Goal: Task Accomplishment & Management: Complete application form

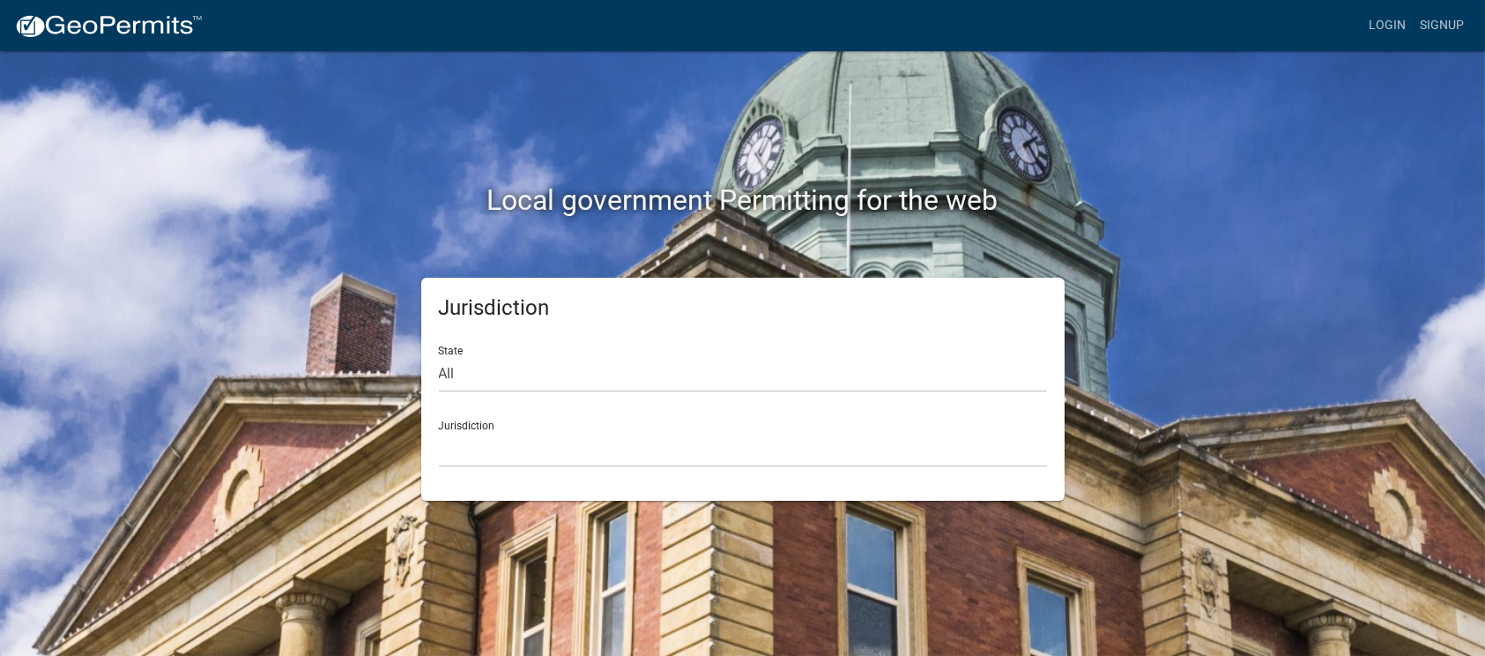
drag, startPoint x: 536, startPoint y: 343, endPoint x: 527, endPoint y: 357, distance: 16.6
click at [536, 345] on div "State All [US_STATE] [US_STATE] [US_STATE] [US_STATE] [US_STATE] [US_STATE] [US…" at bounding box center [743, 361] width 608 height 61
click at [520, 362] on select "All [US_STATE] [US_STATE] [US_STATE] [US_STATE] [US_STATE] [US_STATE] [US_STATE…" at bounding box center [743, 374] width 608 height 36
select select "[US_STATE]"
click at [439, 356] on select "All [US_STATE] [US_STATE] [US_STATE] [US_STATE] [US_STATE] [US_STATE] [US_STATE…" at bounding box center [743, 374] width 608 height 36
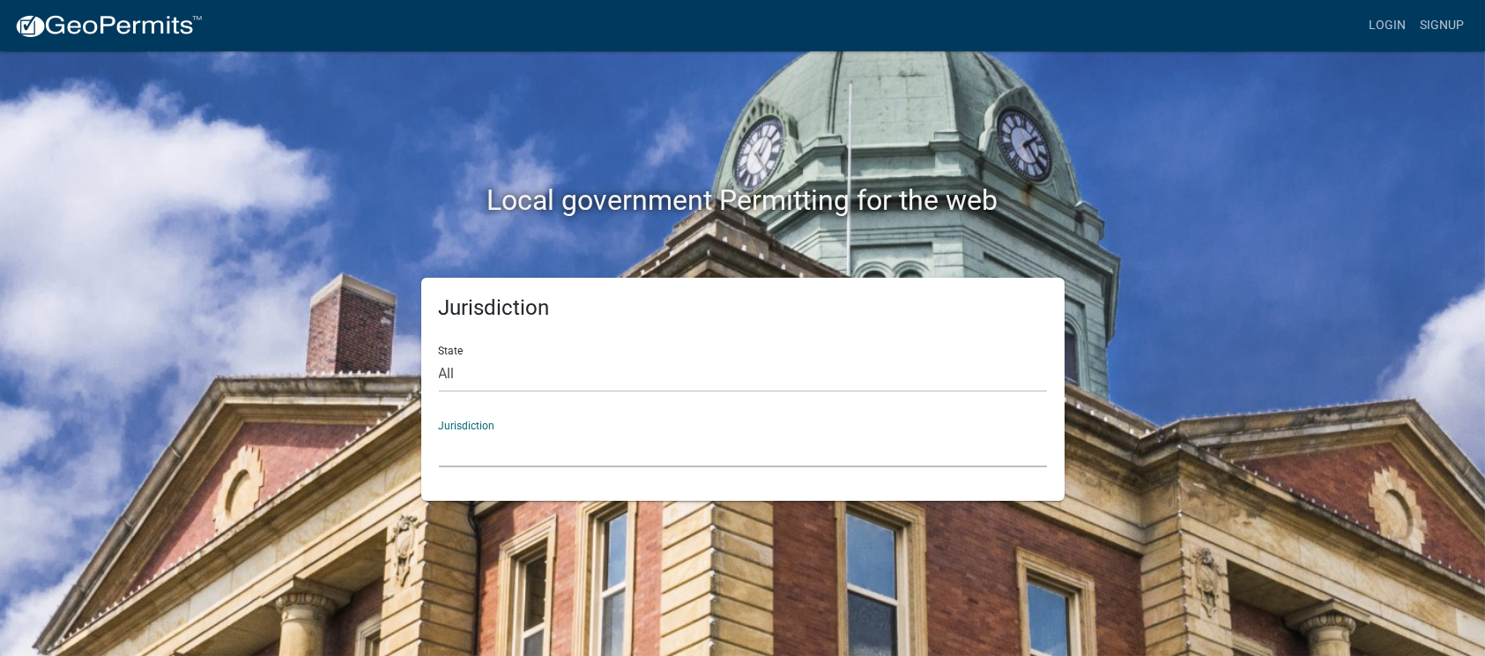
click at [618, 459] on select "City of [GEOGRAPHIC_DATA], [US_STATE] City of [GEOGRAPHIC_DATA], [US_STATE] Cit…" at bounding box center [743, 449] width 608 height 36
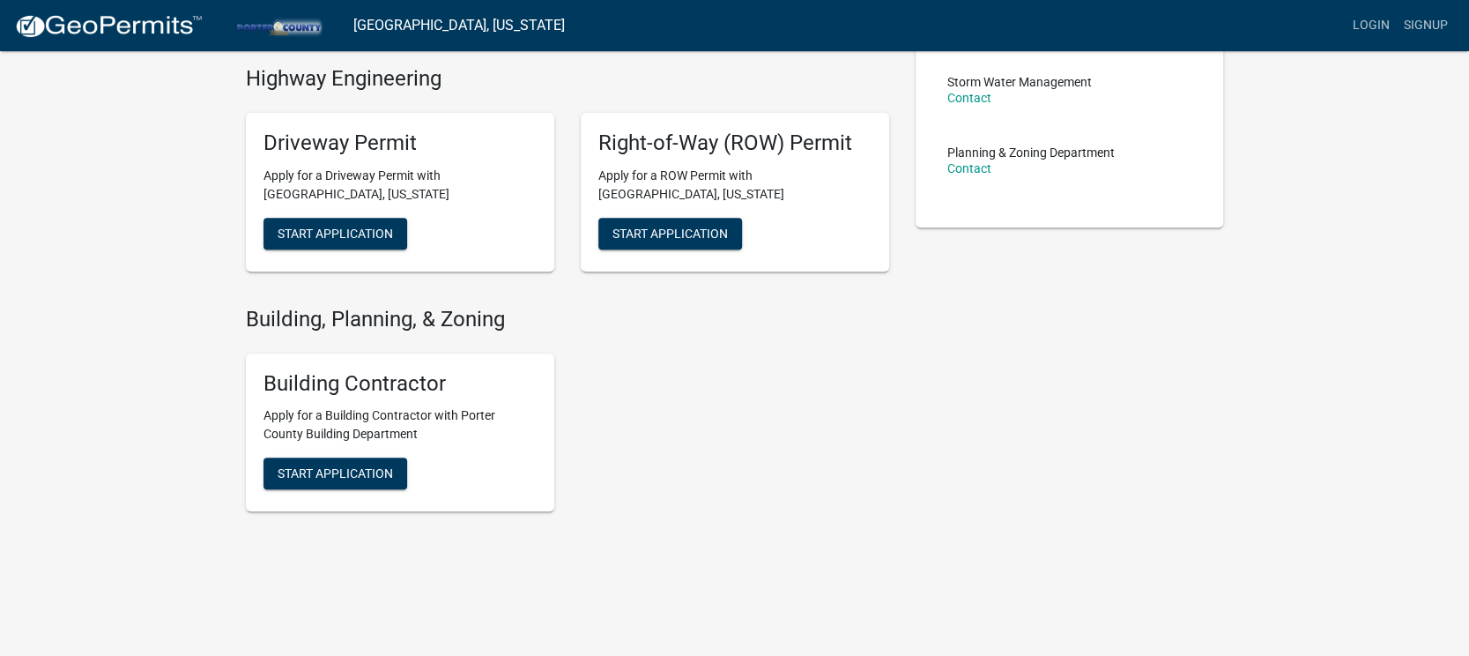
scroll to position [415, 0]
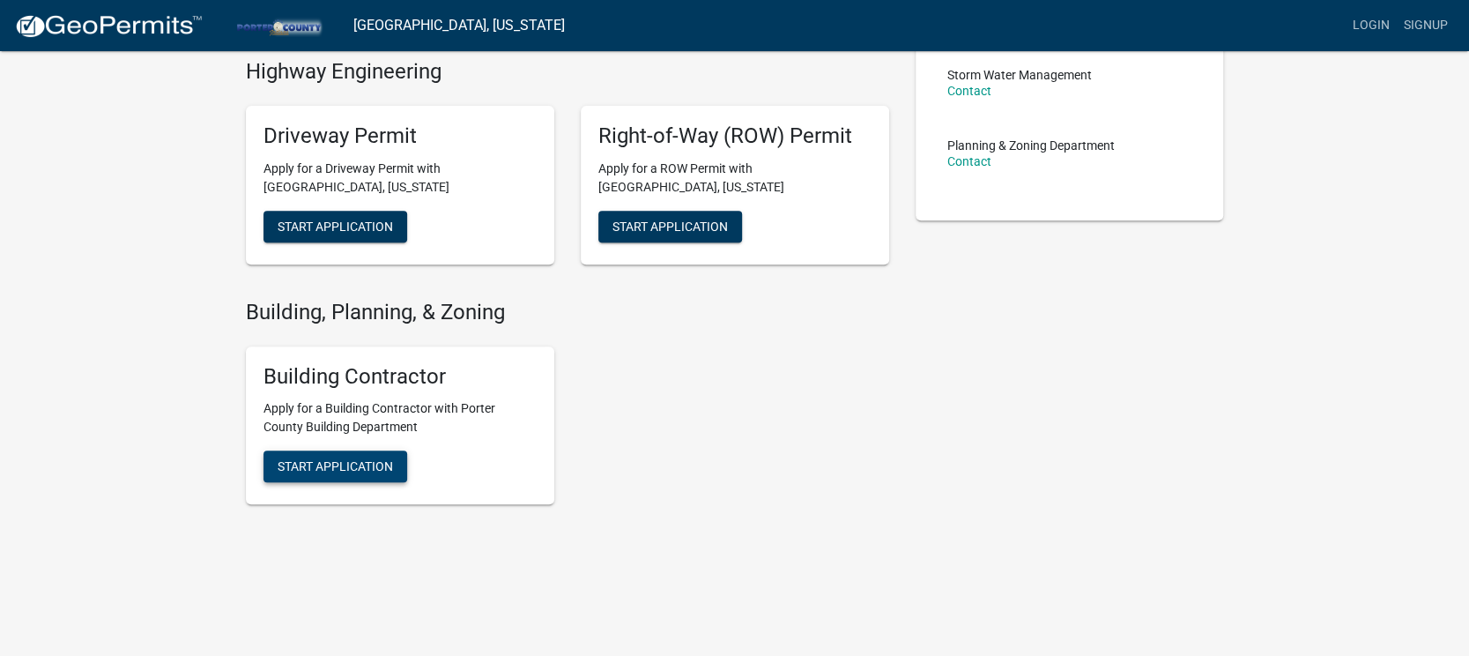
click at [353, 464] on span "Start Application" at bounding box center [335, 466] width 115 height 14
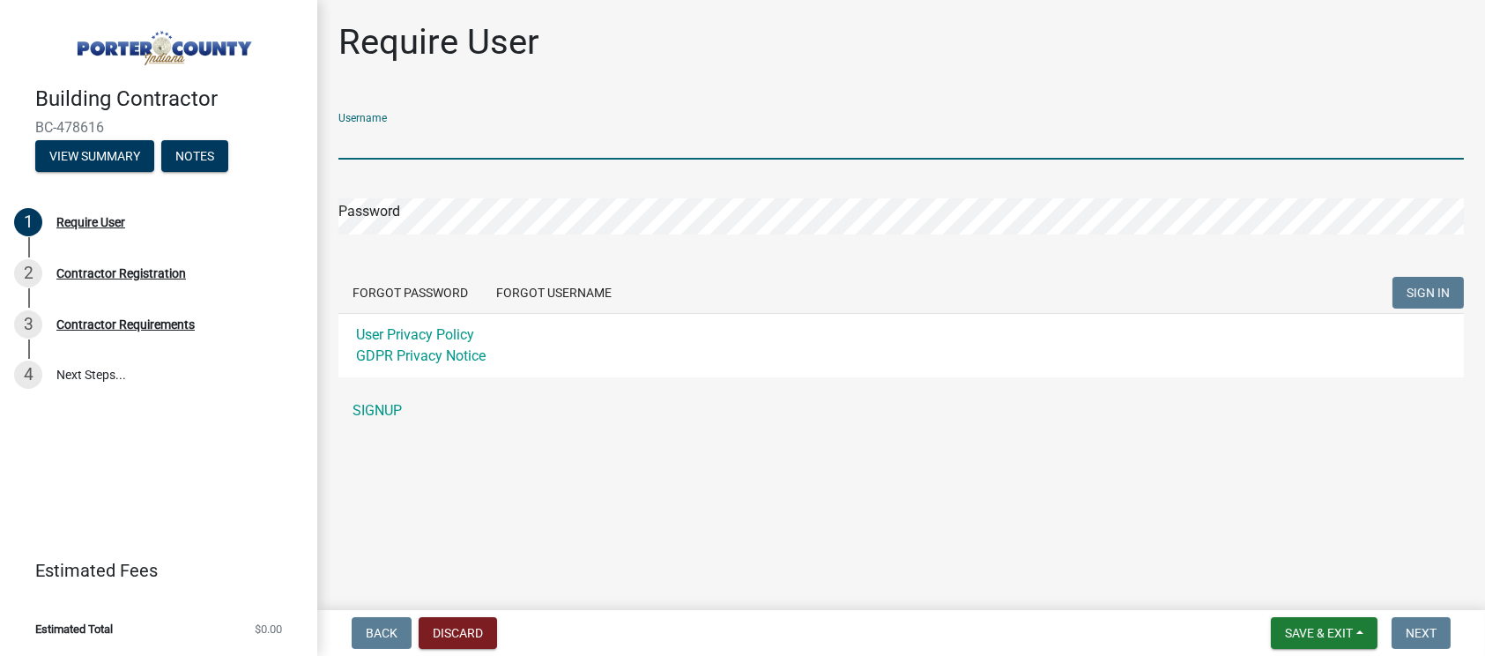
click at [398, 143] on input "Username" at bounding box center [900, 141] width 1125 height 36
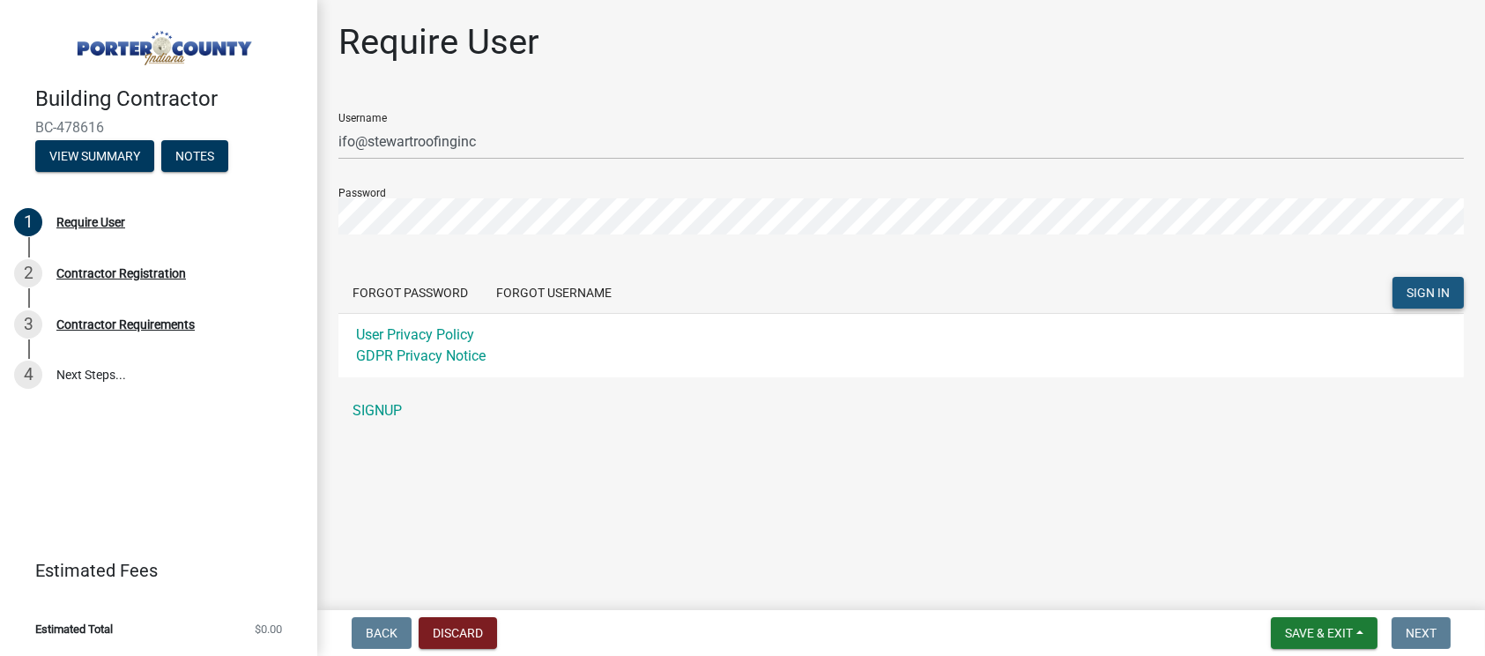
click at [1414, 286] on span "SIGN IN" at bounding box center [1427, 292] width 43 height 14
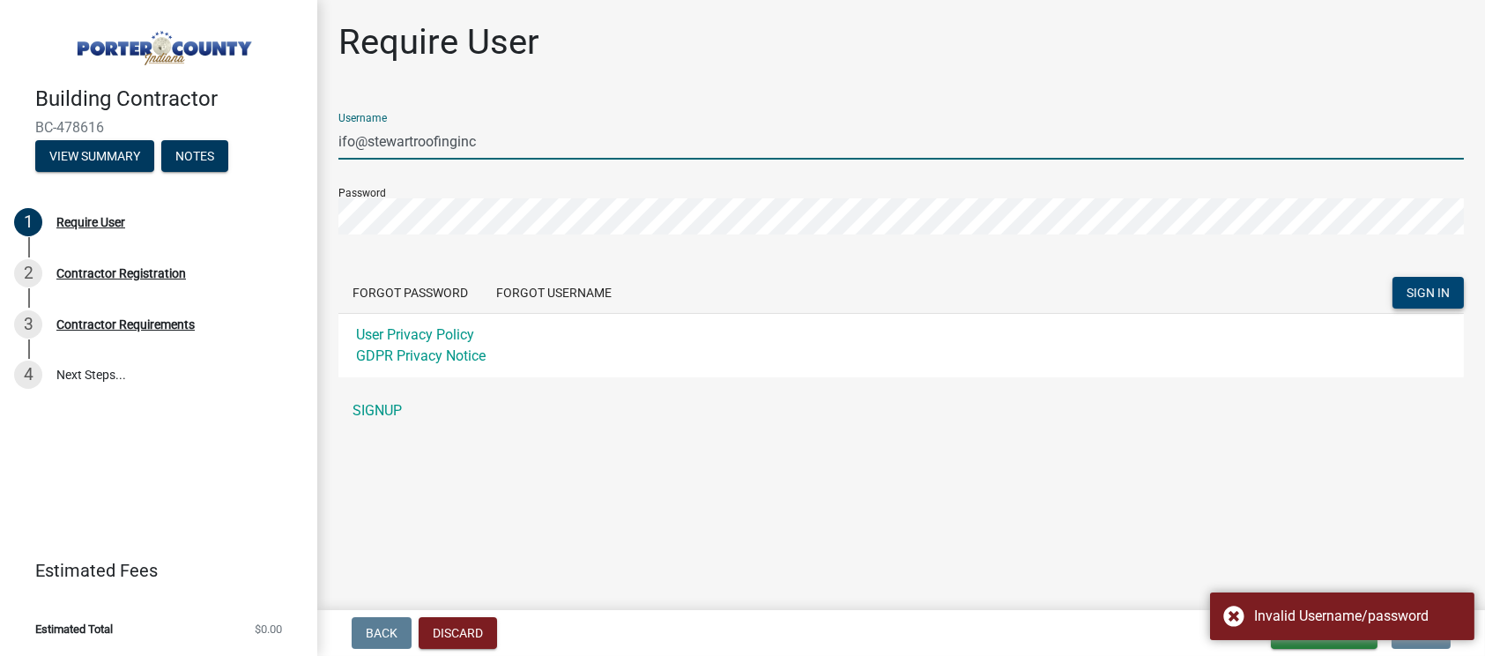
click at [340, 140] on input "ifo@stewartroofinginc" at bounding box center [900, 141] width 1125 height 36
type input "info@stewartroofinginc"
click at [1400, 282] on button "SIGN IN" at bounding box center [1427, 293] width 71 height 32
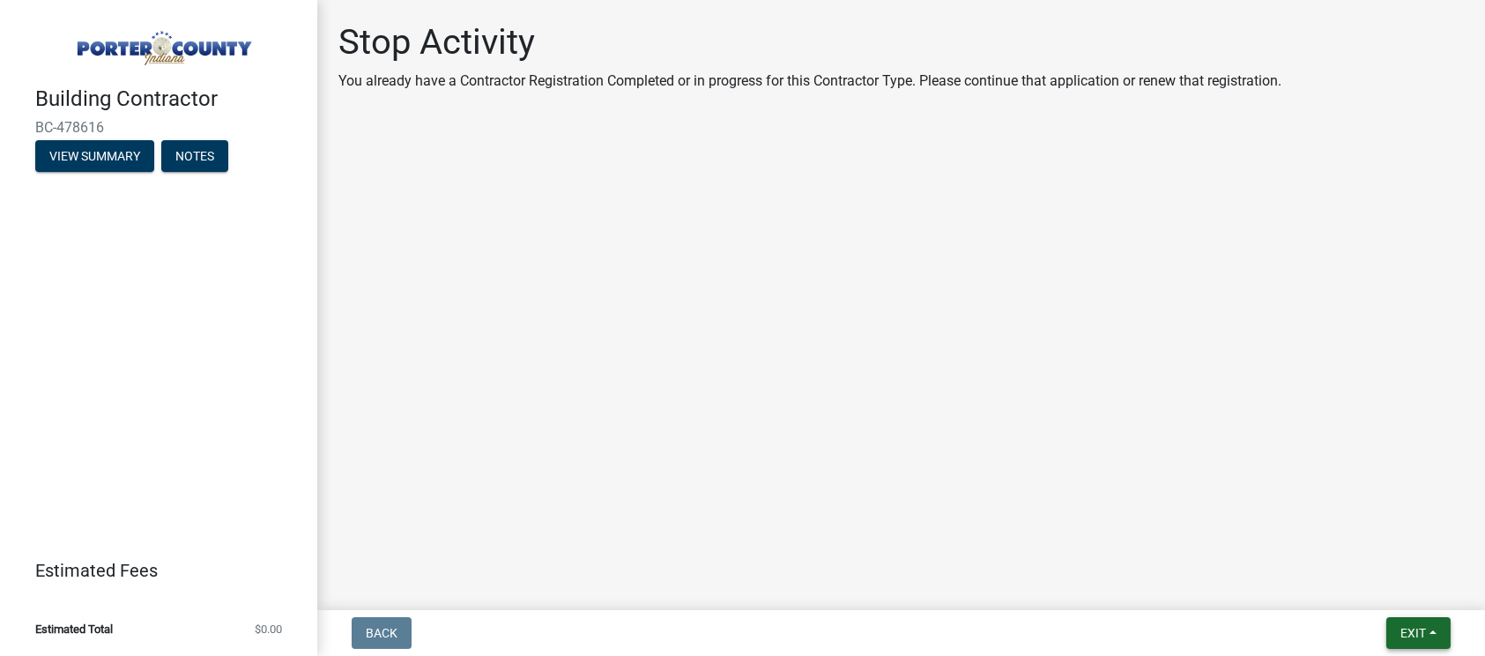
click at [1403, 626] on span "Exit" at bounding box center [1413, 633] width 26 height 14
click at [1387, 585] on button "Save & Exit" at bounding box center [1380, 587] width 141 height 42
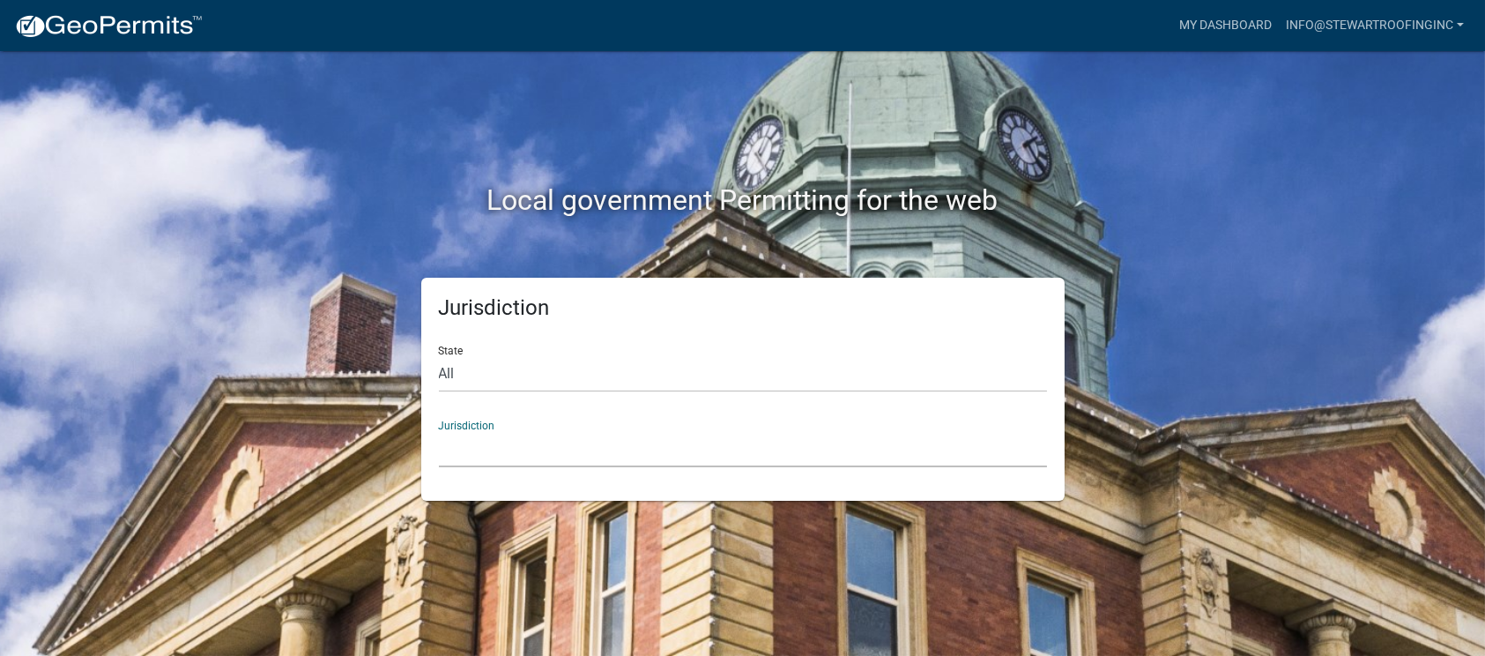
click at [527, 449] on select "[GEOGRAPHIC_DATA], [US_STATE] [GEOGRAPHIC_DATA], [US_STATE][PERSON_NAME][GEOGRA…" at bounding box center [743, 449] width 608 height 36
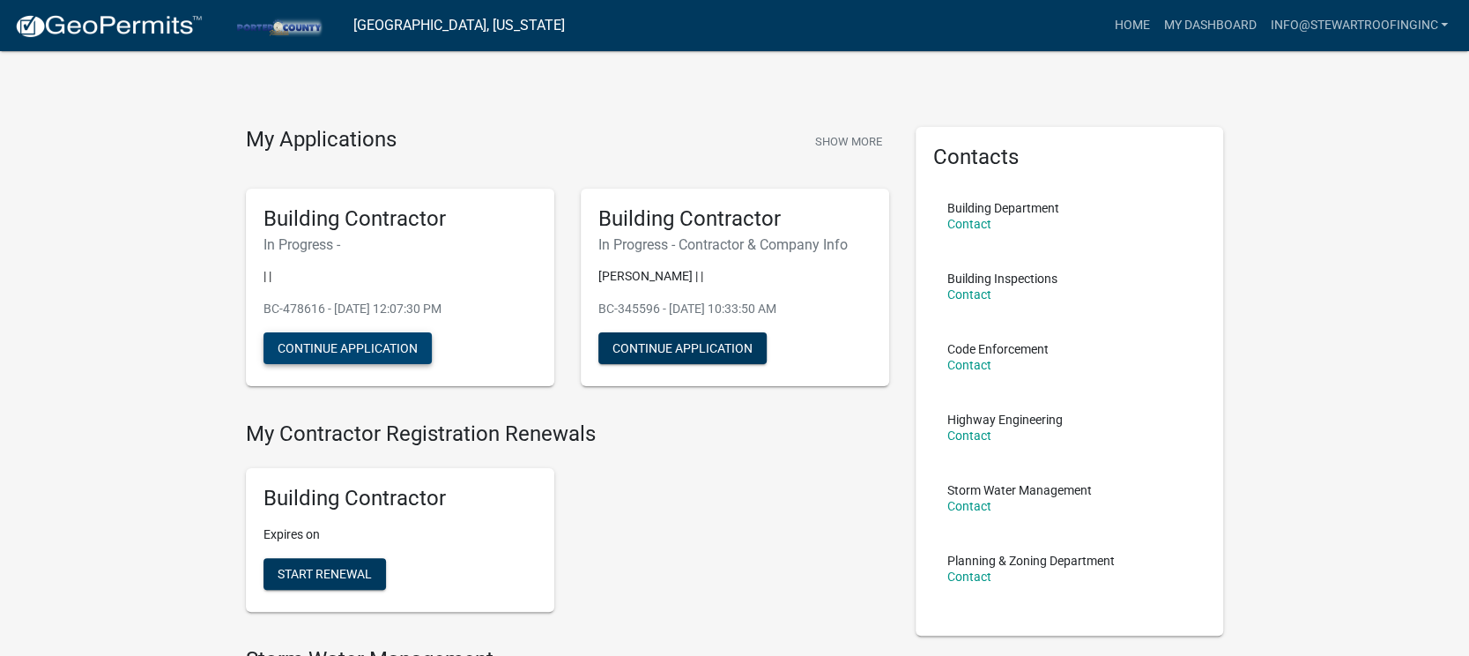
click at [416, 349] on button "Continue Application" at bounding box center [347, 348] width 168 height 32
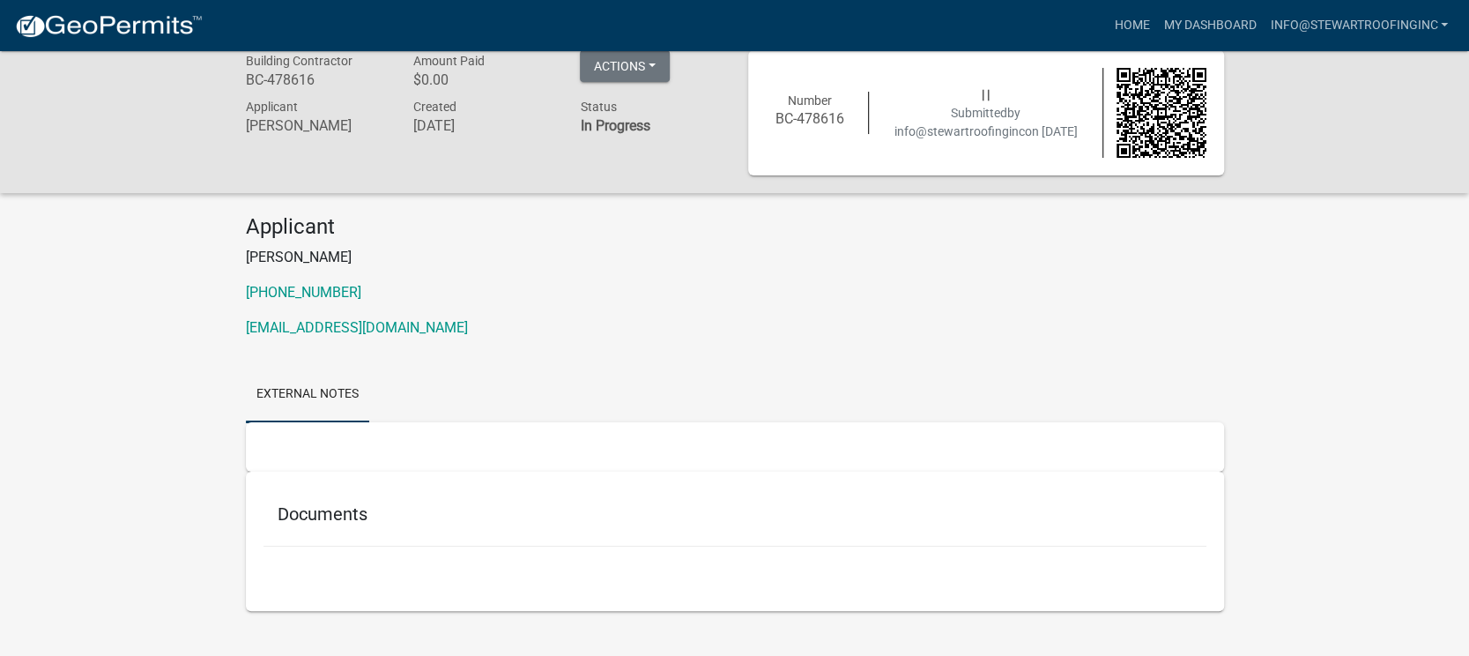
scroll to position [51, 0]
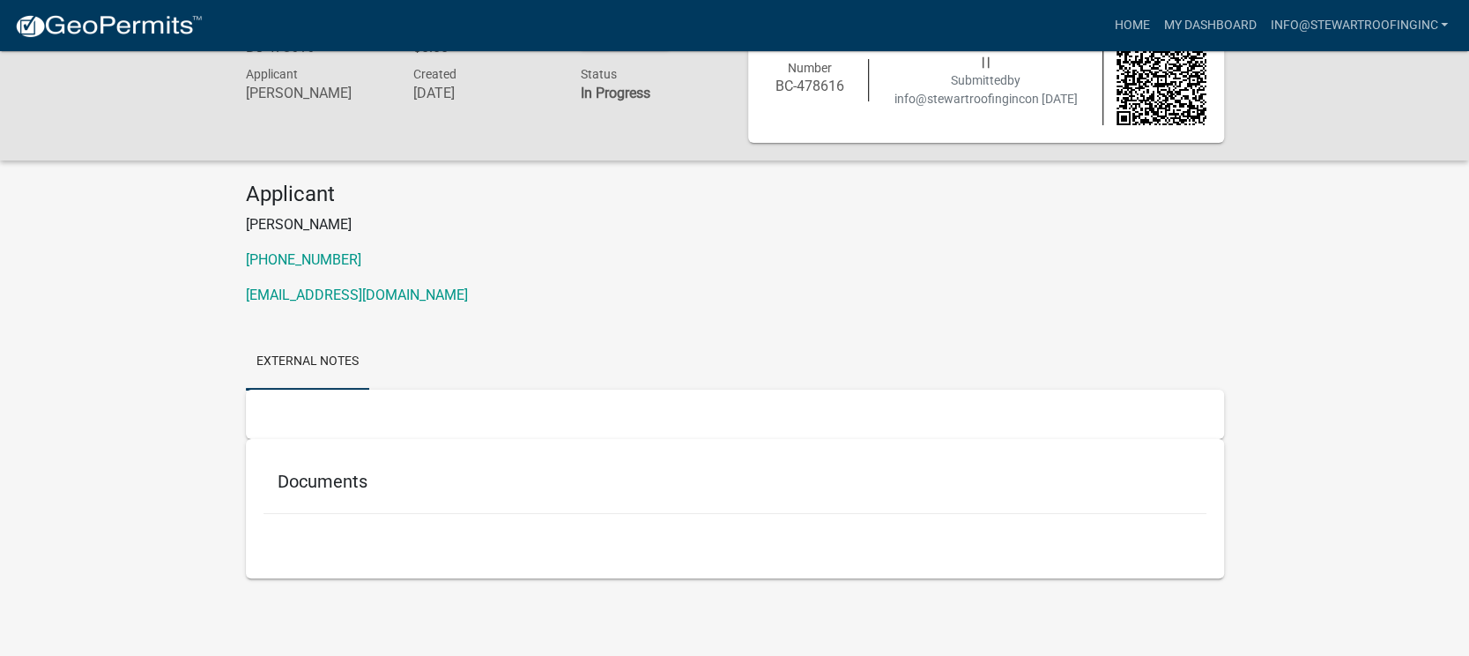
click at [330, 480] on h5 "Documents" at bounding box center [735, 481] width 915 height 21
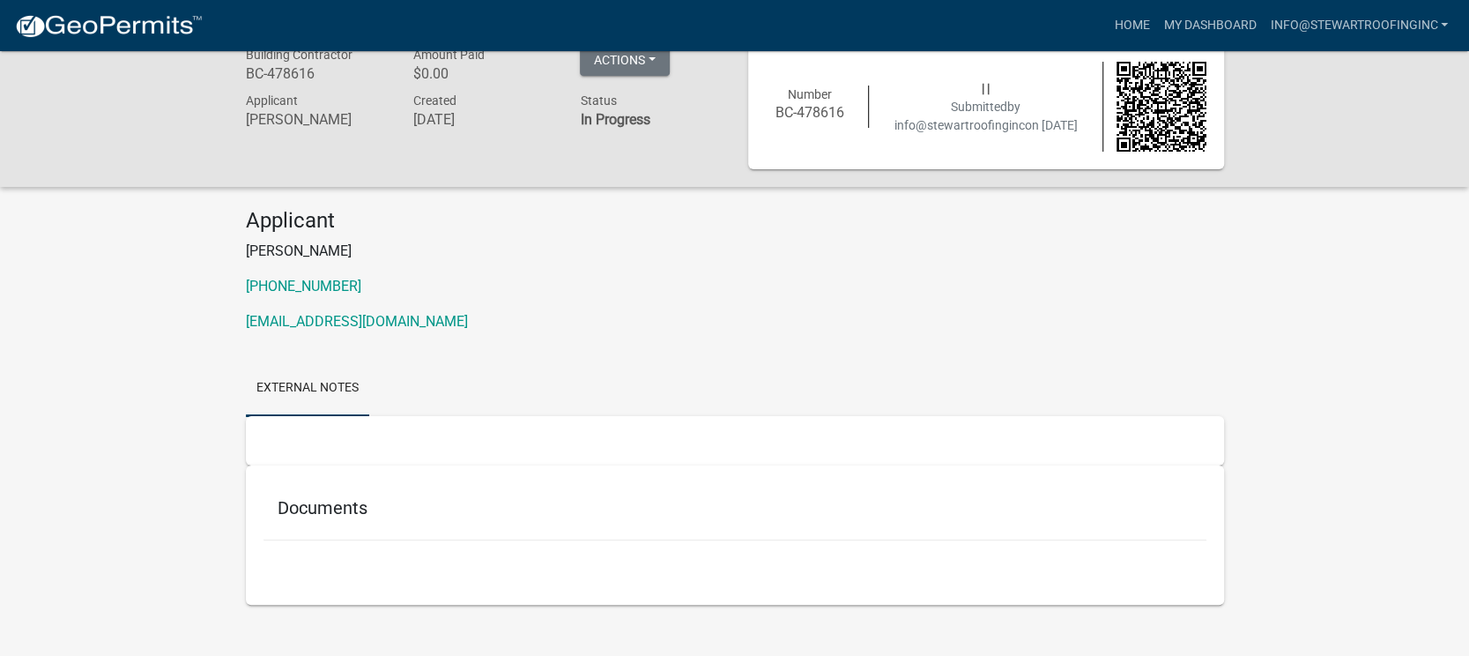
scroll to position [0, 0]
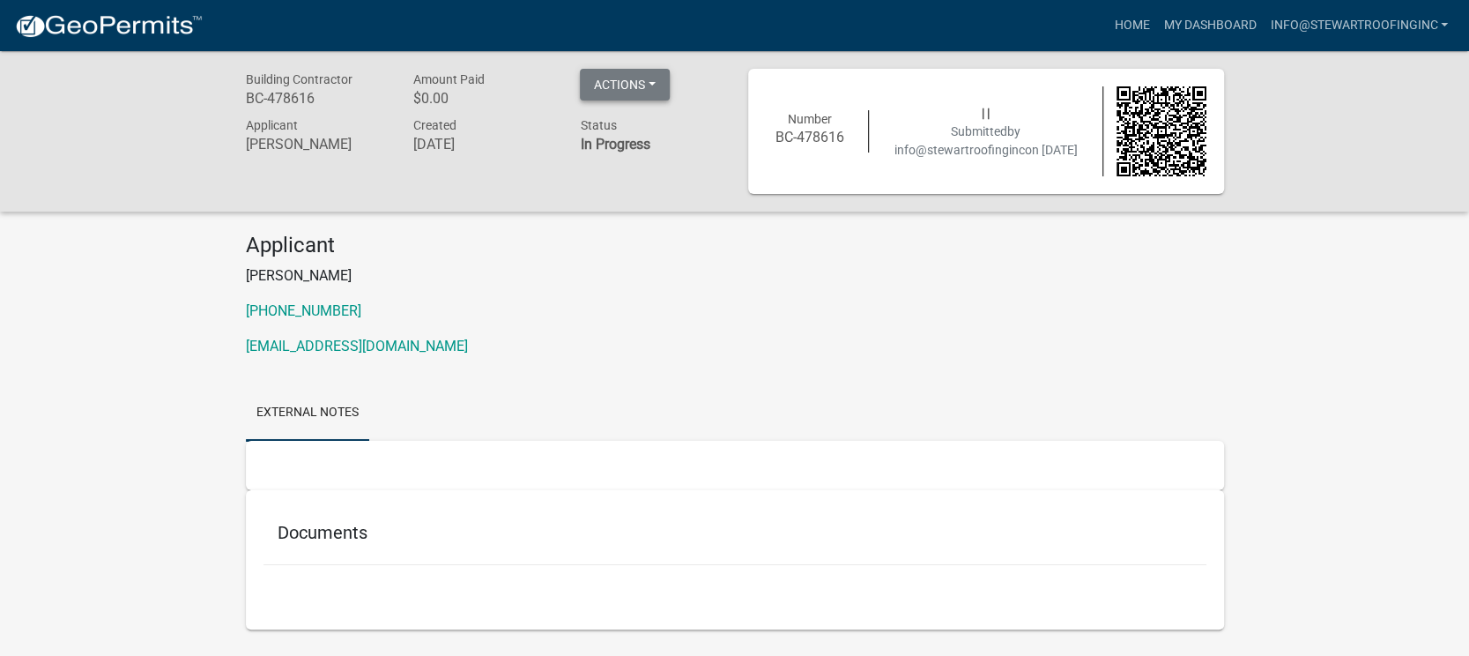
click at [634, 91] on button "Actions" at bounding box center [625, 85] width 90 height 32
click at [634, 85] on button "Actions" at bounding box center [625, 85] width 90 height 32
drag, startPoint x: 533, startPoint y: 323, endPoint x: 544, endPoint y: 324, distance: 10.7
click at [536, 323] on div "Applicant [PERSON_NAME] [PHONE_NUMBER] [EMAIL_ADDRESS][DOMAIN_NAME]" at bounding box center [735, 302] width 1005 height 138
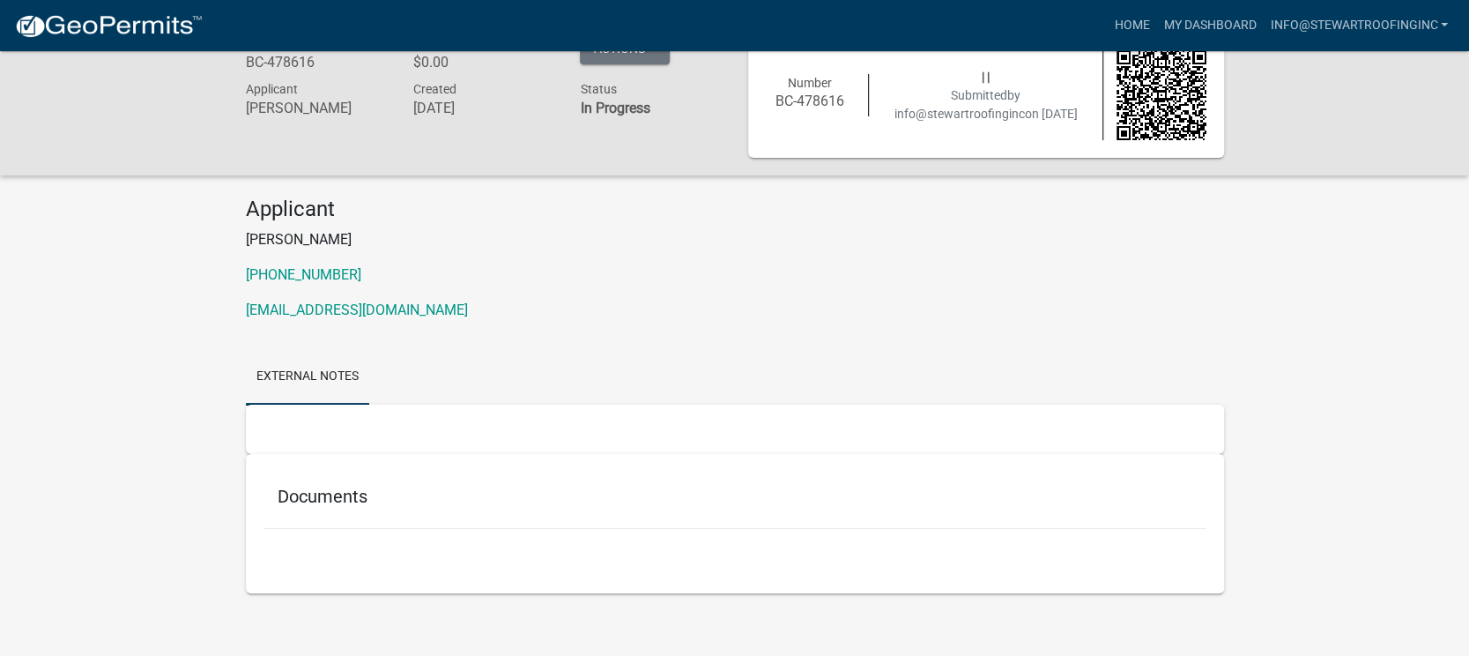
scroll to position [51, 0]
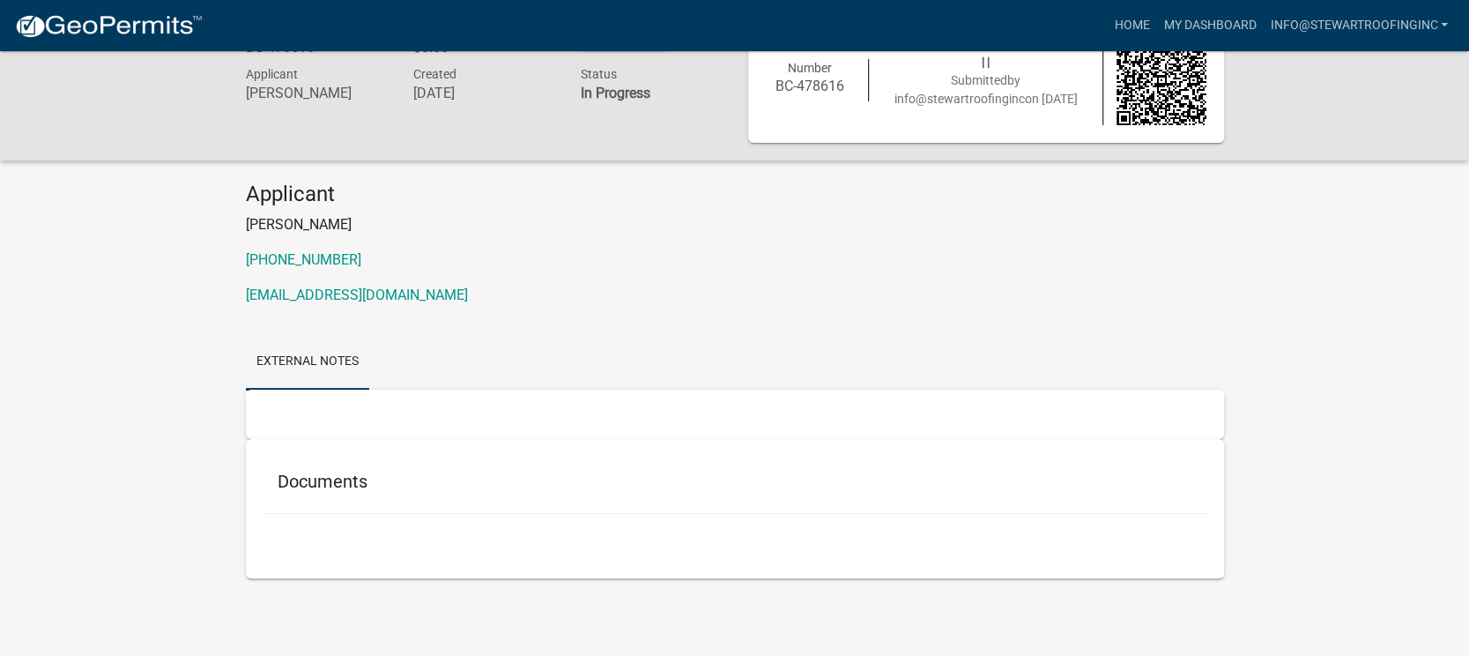
click at [301, 481] on h5 "Documents" at bounding box center [735, 481] width 915 height 21
click at [317, 419] on div at bounding box center [735, 414] width 978 height 49
click at [307, 499] on div "Documents" at bounding box center [734, 484] width 943 height 57
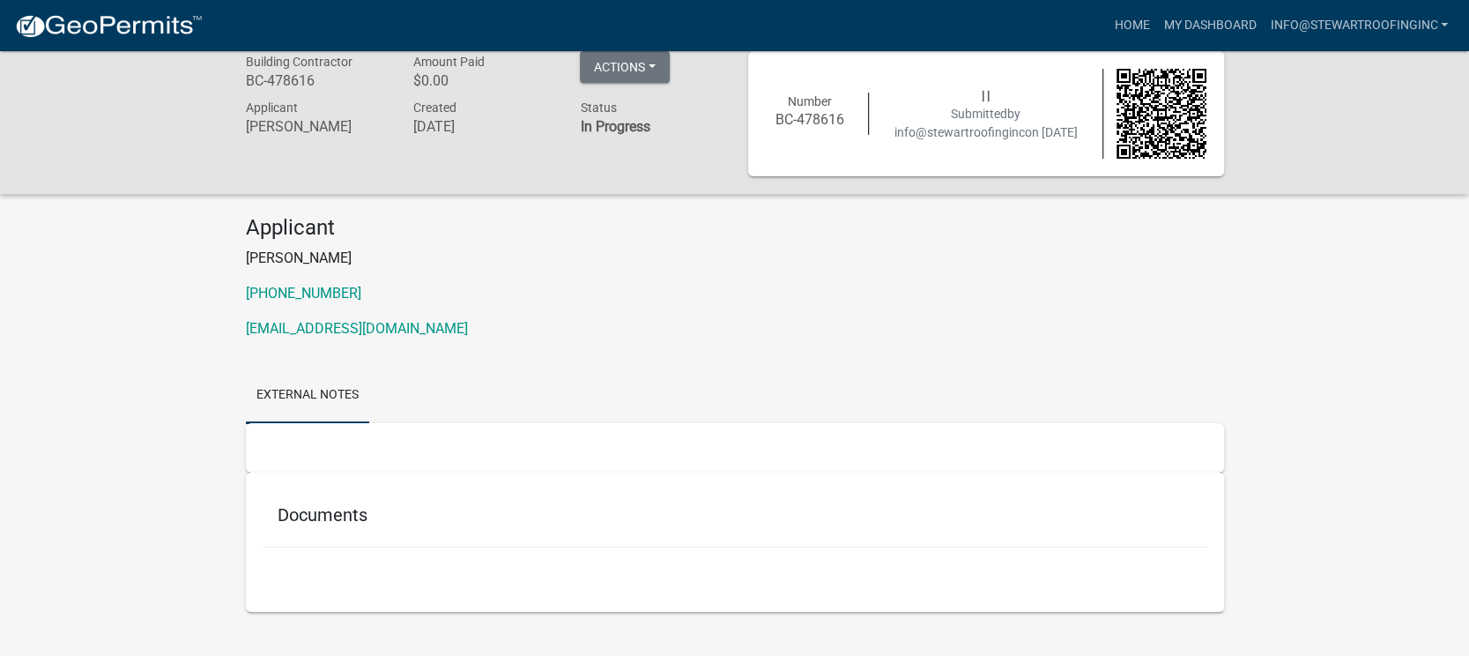
scroll to position [0, 0]
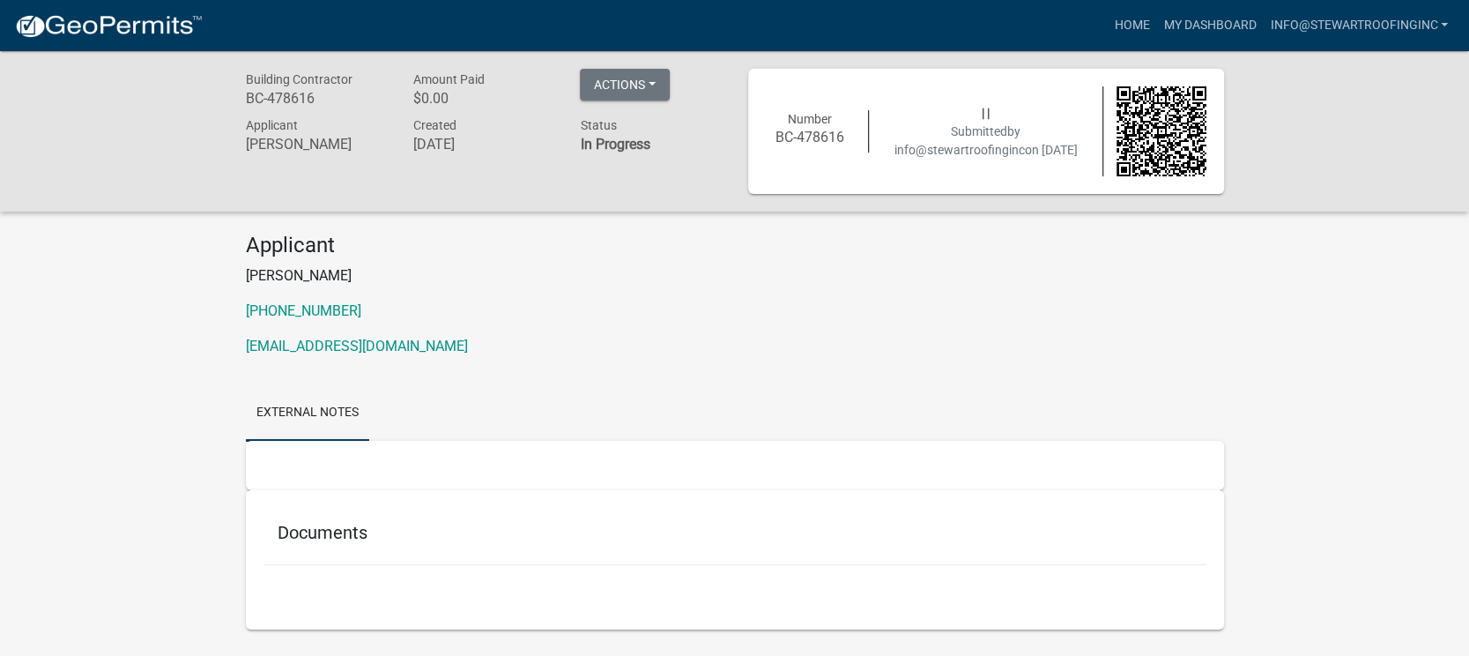
click at [1114, 122] on div at bounding box center [1160, 131] width 117 height 90
click at [964, 119] on div "| | Submitted by info@stewartroofinginc on [DATE]" at bounding box center [986, 132] width 234 height 56
click at [818, 116] on span "Number" at bounding box center [810, 119] width 44 height 14
click at [625, 72] on button "Actions" at bounding box center [625, 85] width 90 height 32
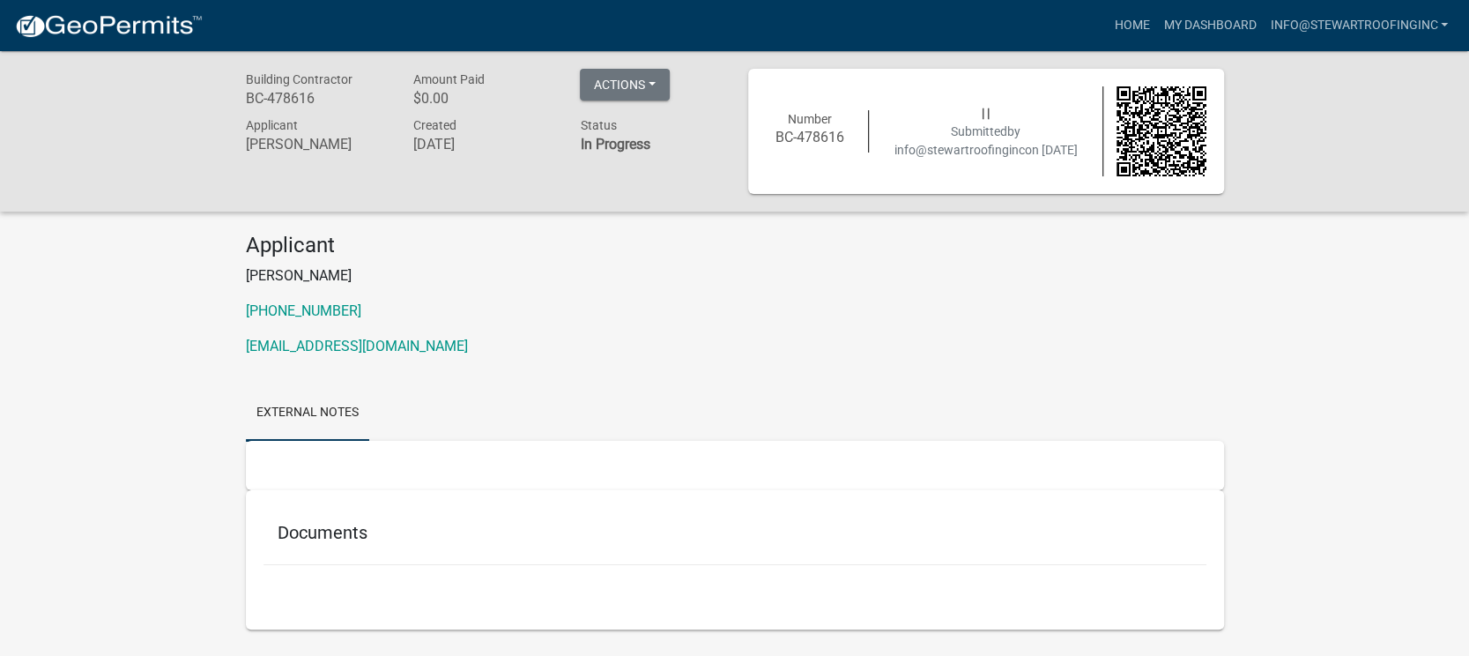
click at [607, 137] on strong "In Progress" at bounding box center [615, 144] width 70 height 17
click at [495, 142] on h6 "[DATE]" at bounding box center [482, 144] width 141 height 17
click at [492, 143] on h6 "[DATE]" at bounding box center [482, 144] width 141 height 17
click at [491, 143] on h6 "[DATE]" at bounding box center [482, 144] width 141 height 17
drag, startPoint x: 565, startPoint y: 212, endPoint x: 579, endPoint y: 224, distance: 18.2
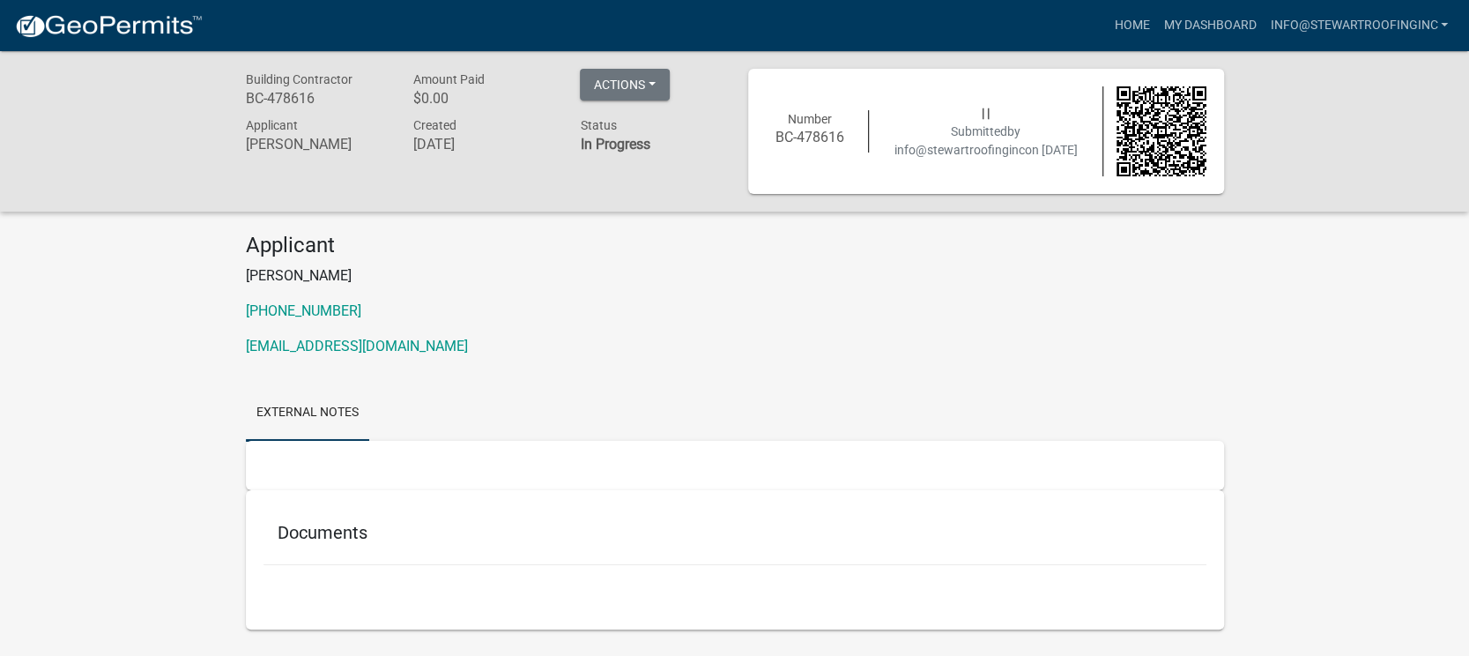
click at [566, 215] on div "Building Contractor BC-478616 Amount Paid $0.00 Actions Printer Friendly Applic…" at bounding box center [734, 366] width 1469 height 630
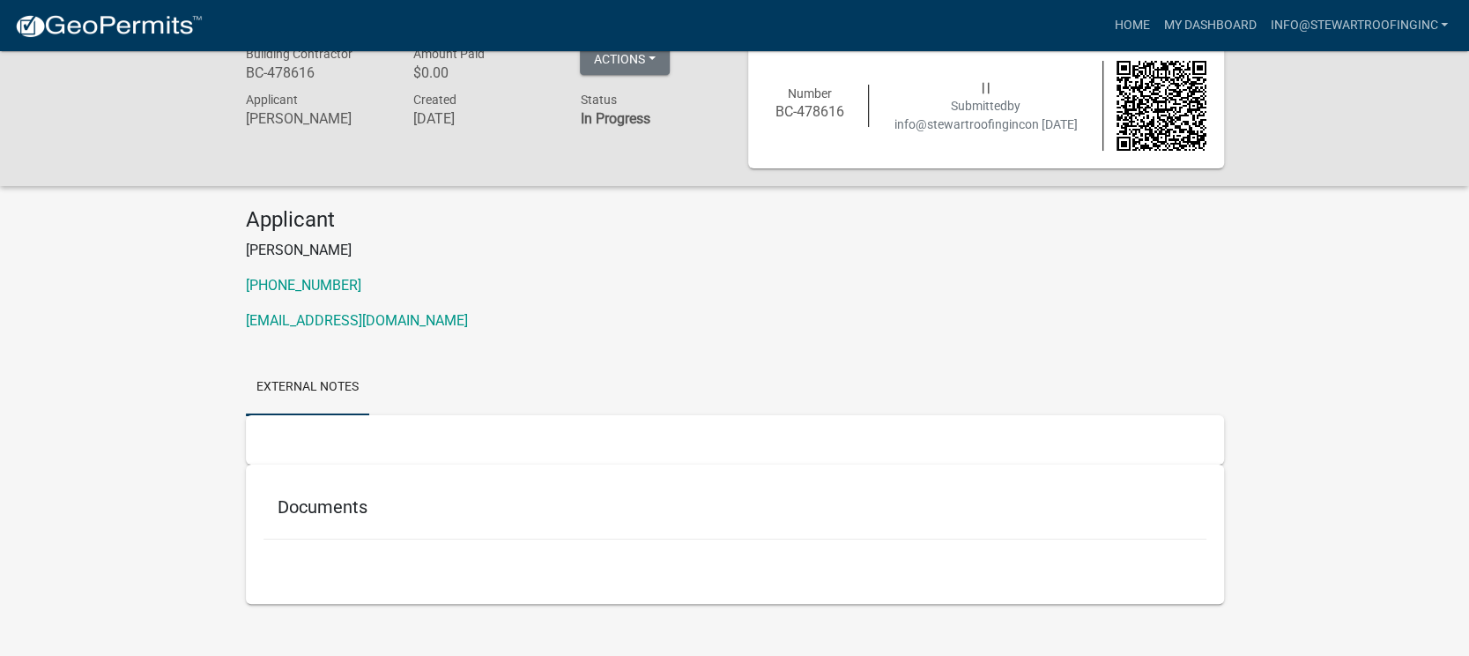
scroll to position [51, 0]
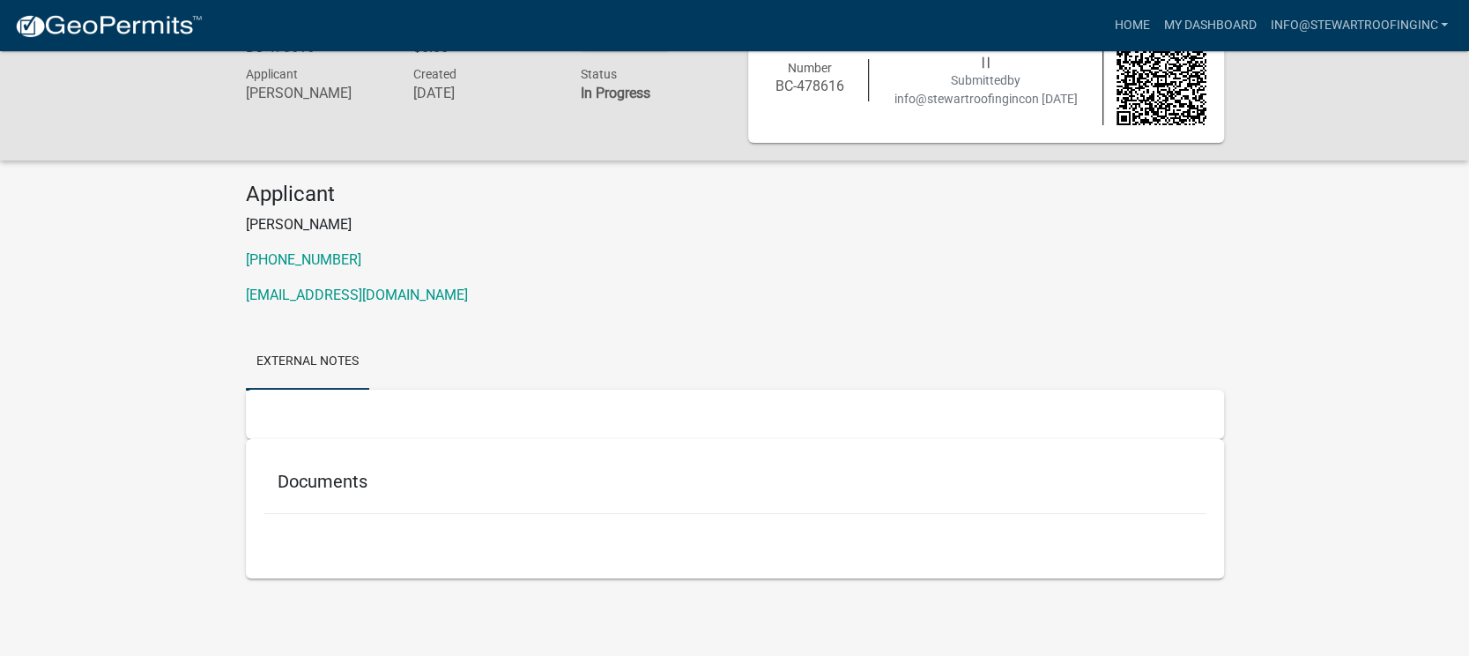
click at [311, 475] on h5 "Documents" at bounding box center [735, 481] width 915 height 21
drag, startPoint x: 311, startPoint y: 475, endPoint x: 566, endPoint y: 484, distance: 254.8
click at [323, 476] on h5 "Documents" at bounding box center [735, 481] width 915 height 21
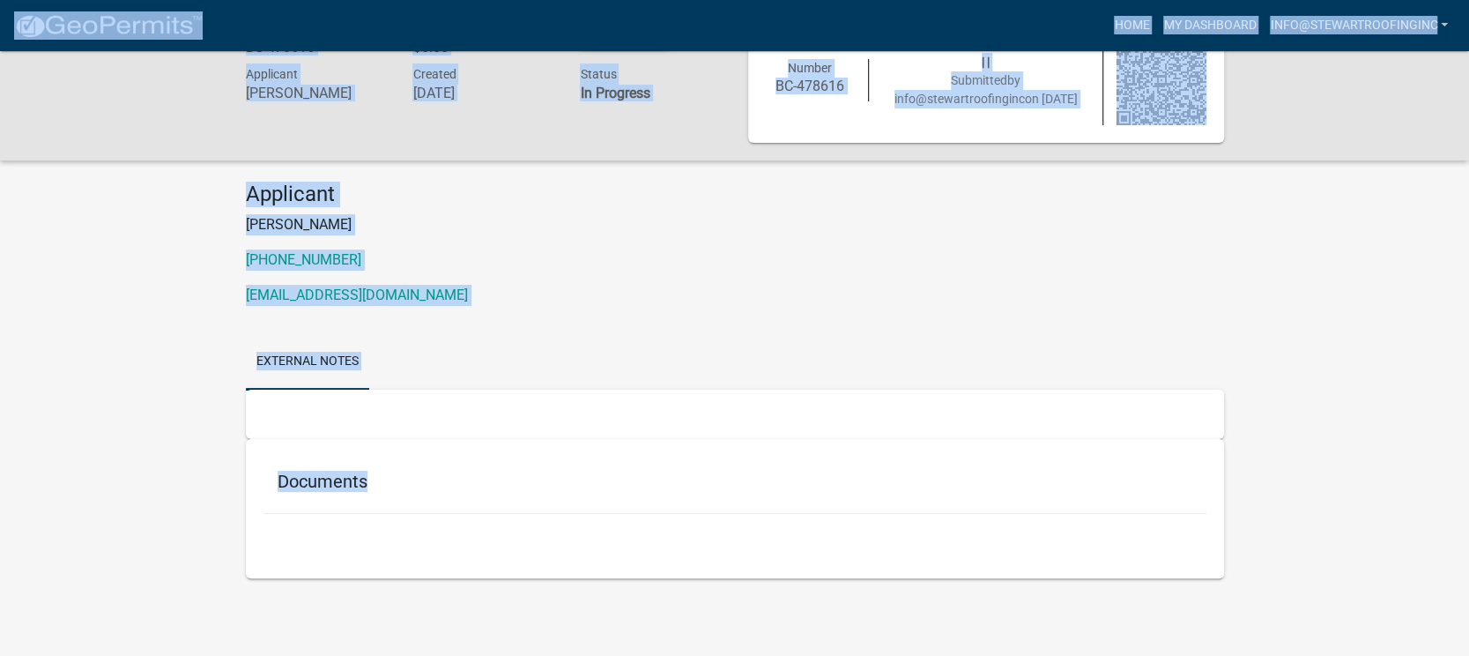
click at [1340, 333] on div "Building Contractor BC-478616 Amount Paid $0.00 Actions Printer Friendly Applic…" at bounding box center [734, 315] width 1469 height 630
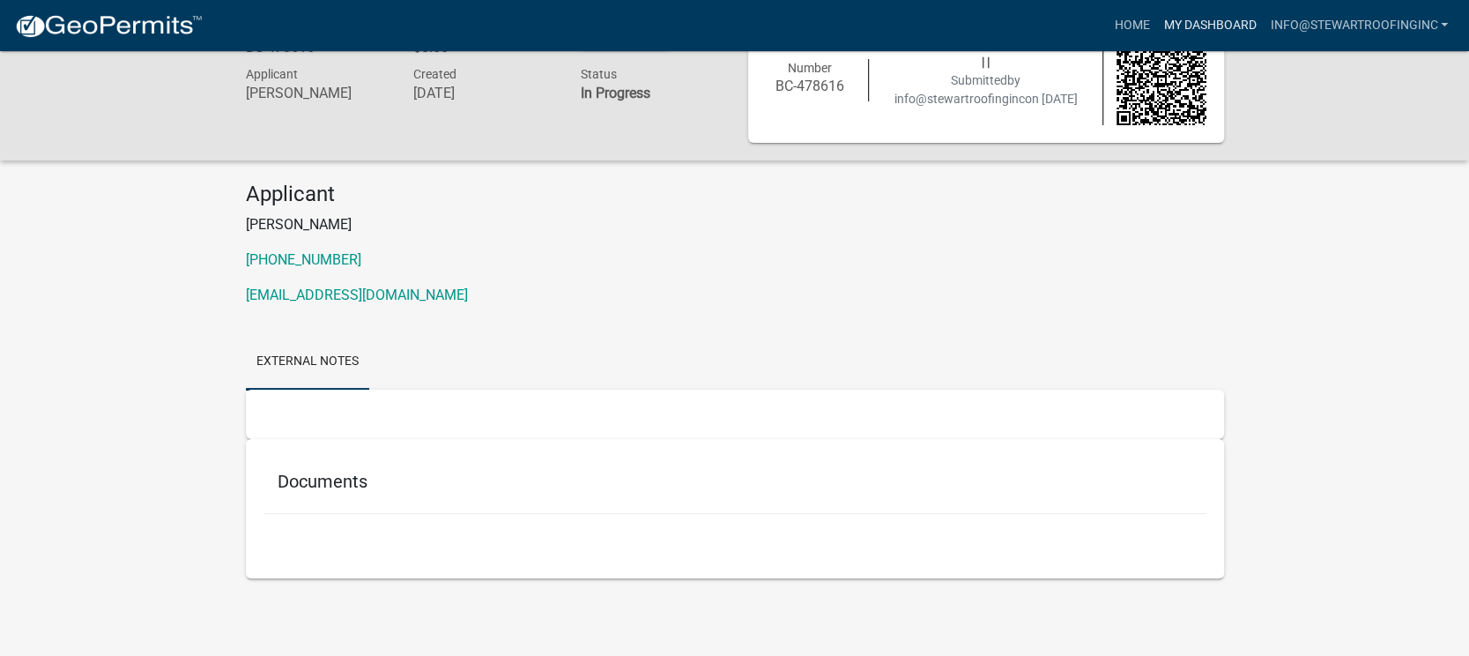
click at [1202, 25] on link "My Dashboard" at bounding box center [1209, 25] width 107 height 33
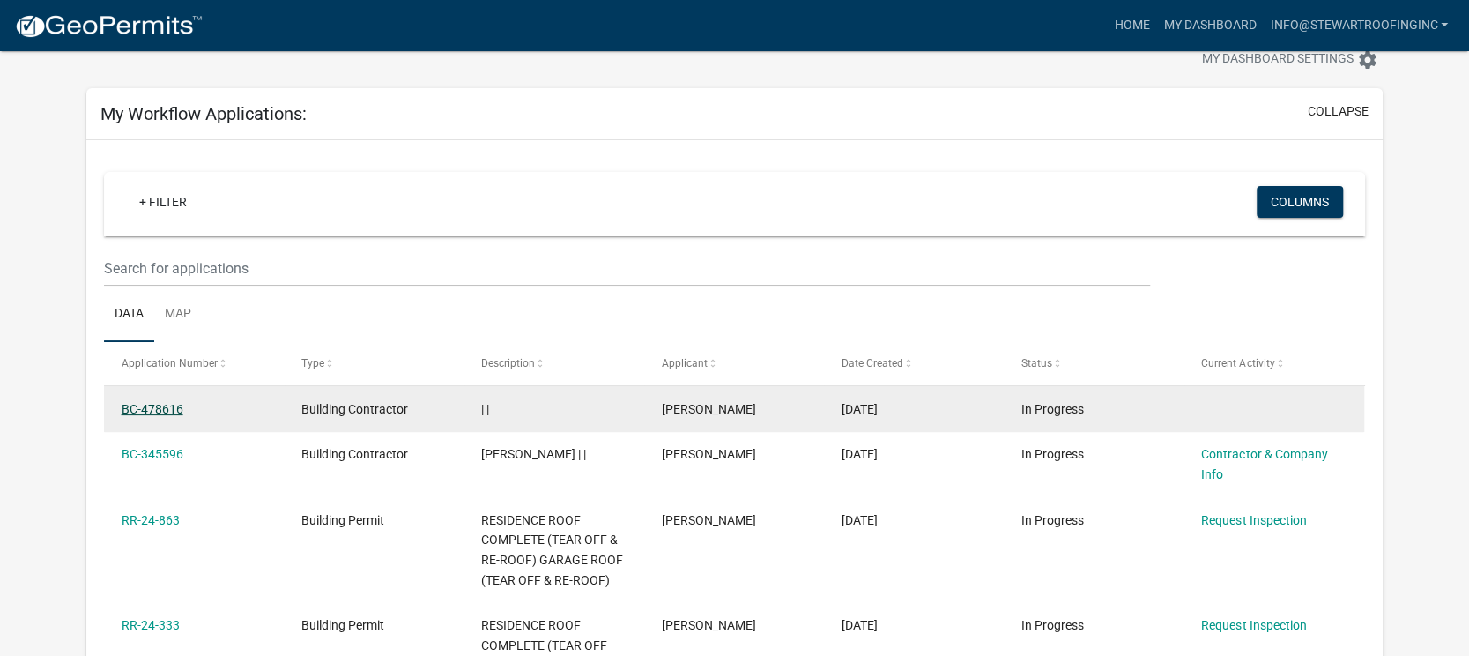
click at [157, 406] on link "BC-478616" at bounding box center [153, 409] width 62 height 14
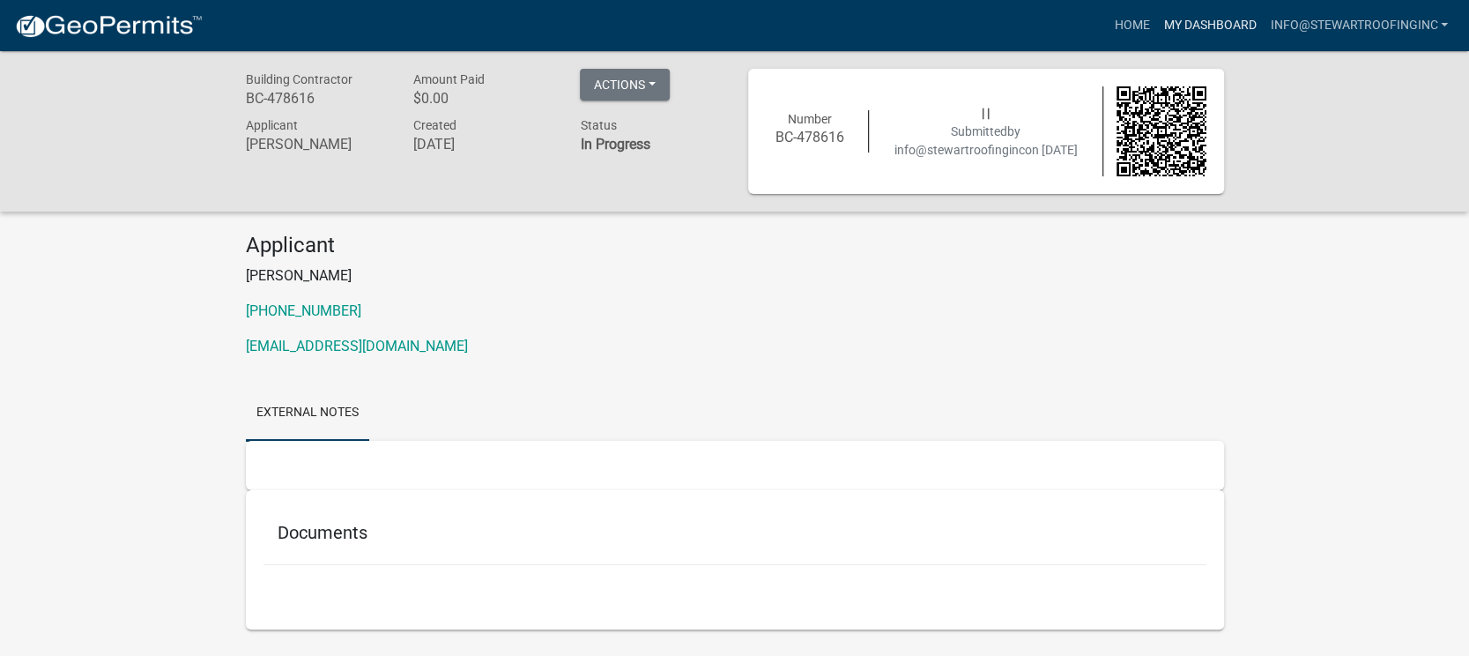
click at [1226, 28] on link "My Dashboard" at bounding box center [1209, 25] width 107 height 33
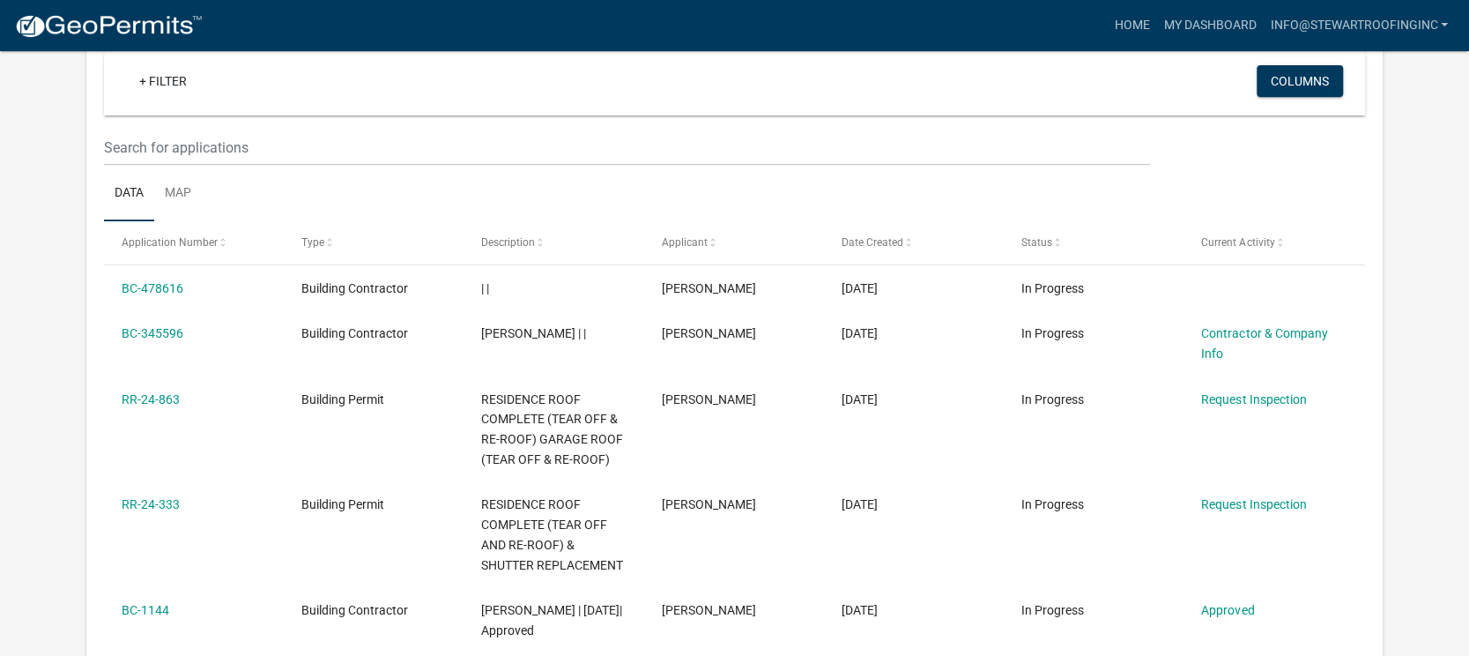
scroll to position [189, 0]
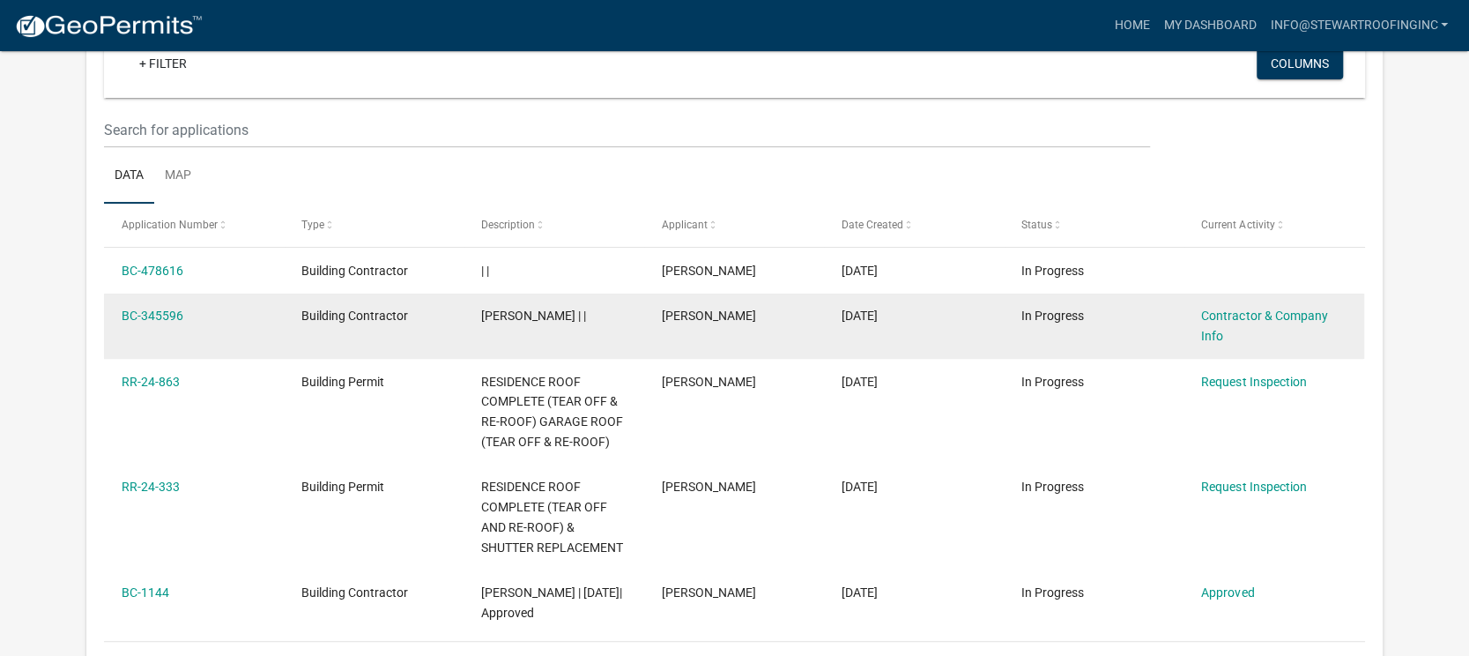
click at [586, 317] on span "[PERSON_NAME] | |" at bounding box center [533, 315] width 105 height 14
click at [153, 308] on link "BC-345596" at bounding box center [153, 315] width 62 height 14
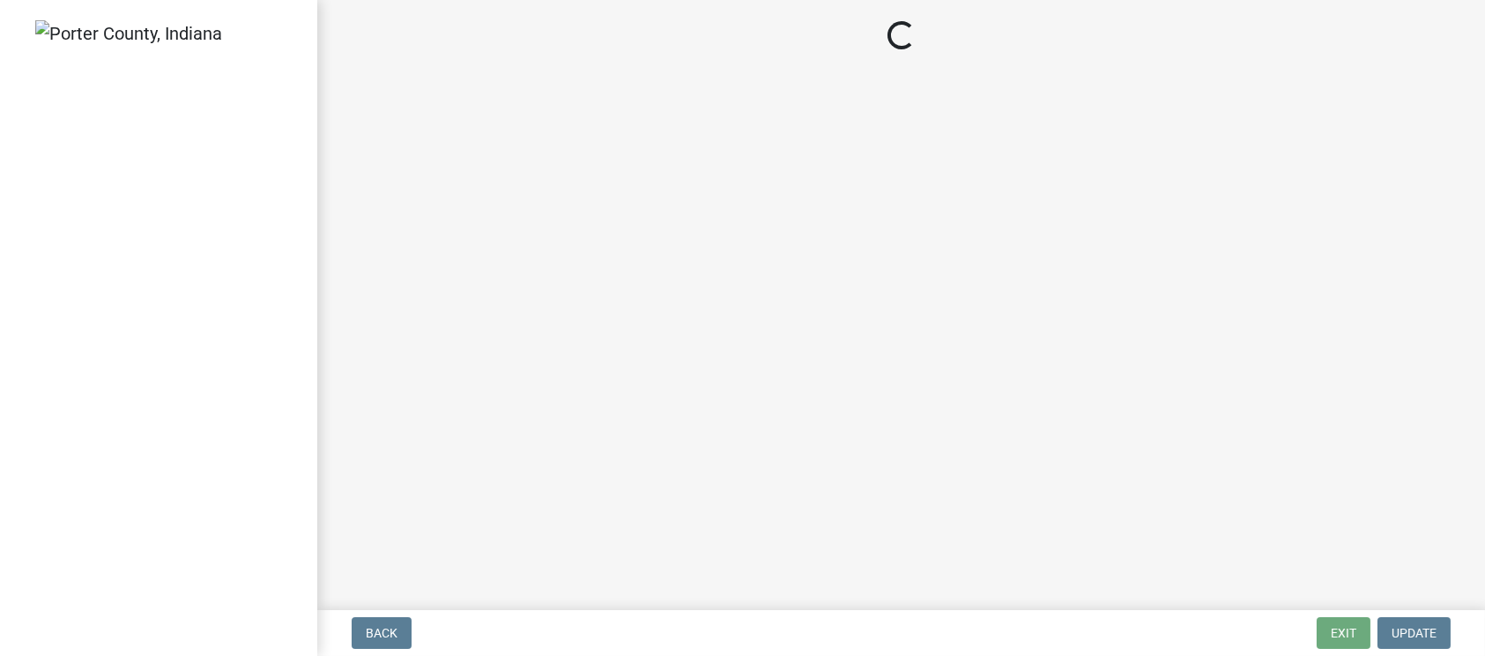
select select "IL"
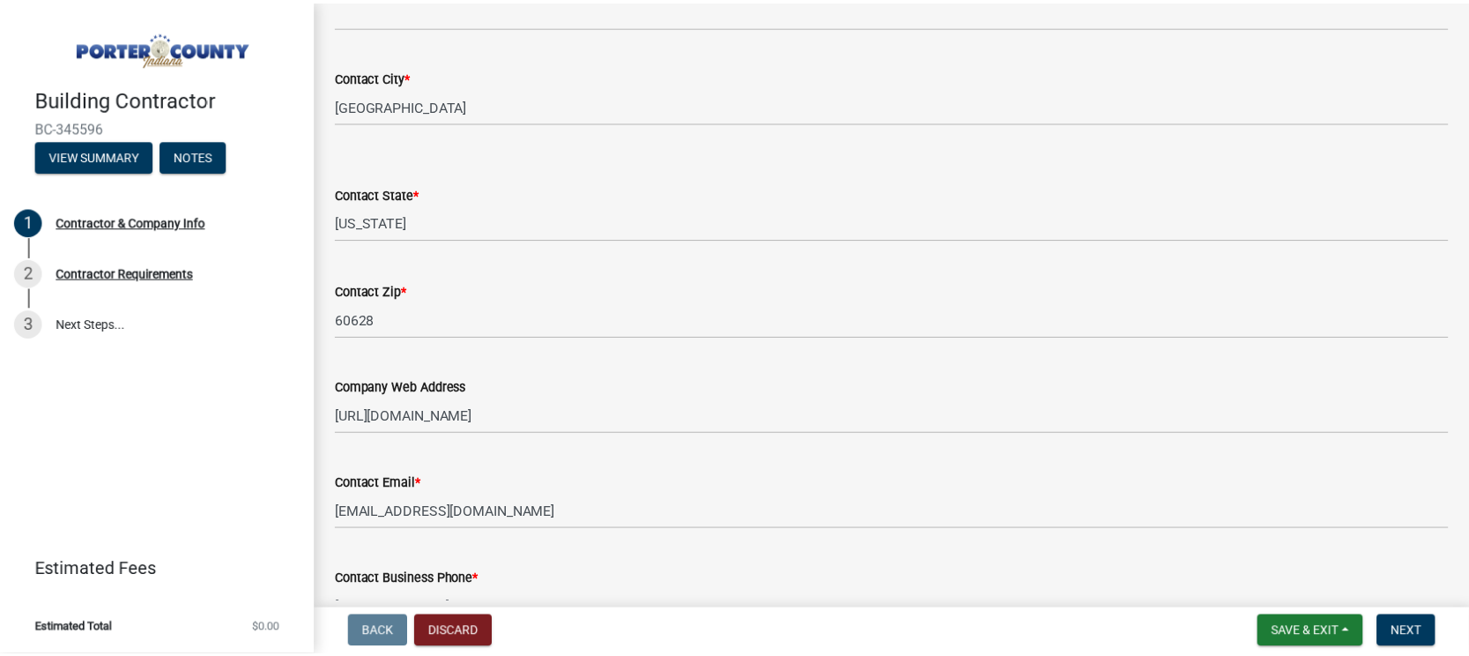
scroll to position [931, 0]
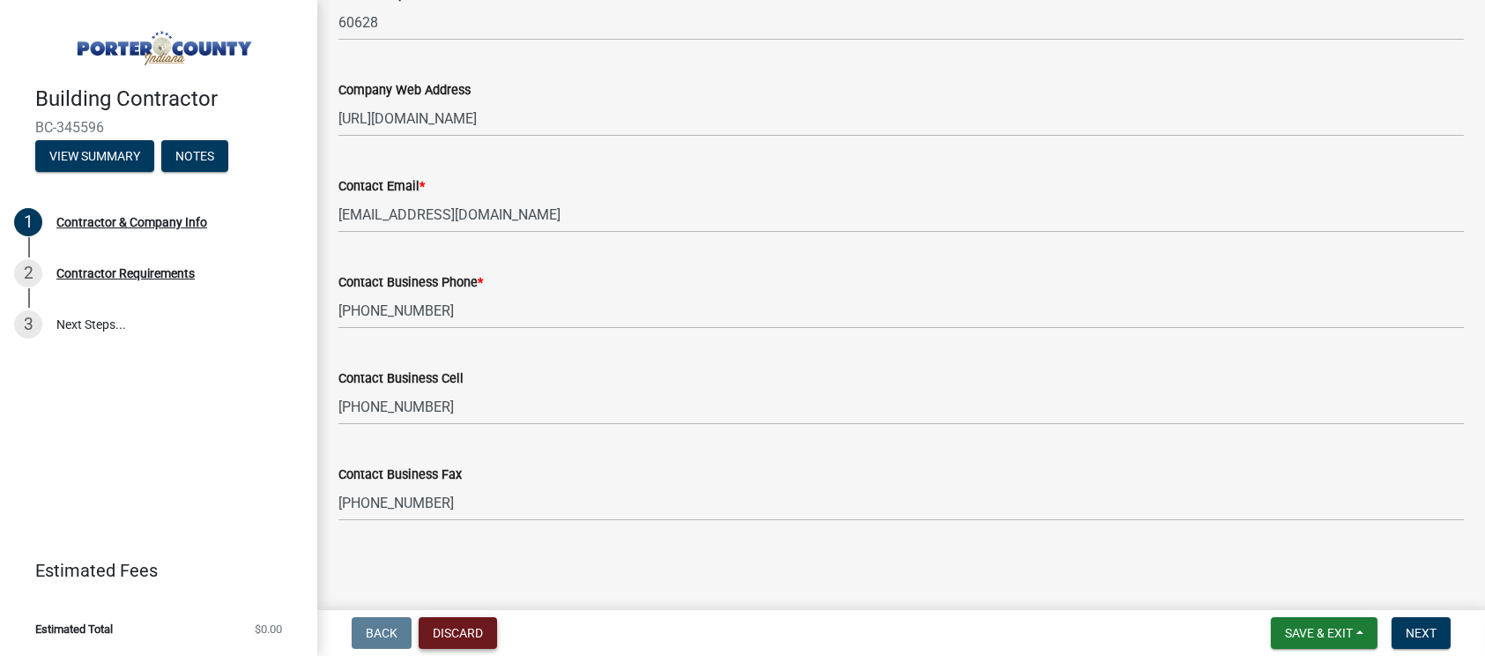
click at [463, 642] on button "Discard" at bounding box center [458, 633] width 78 height 32
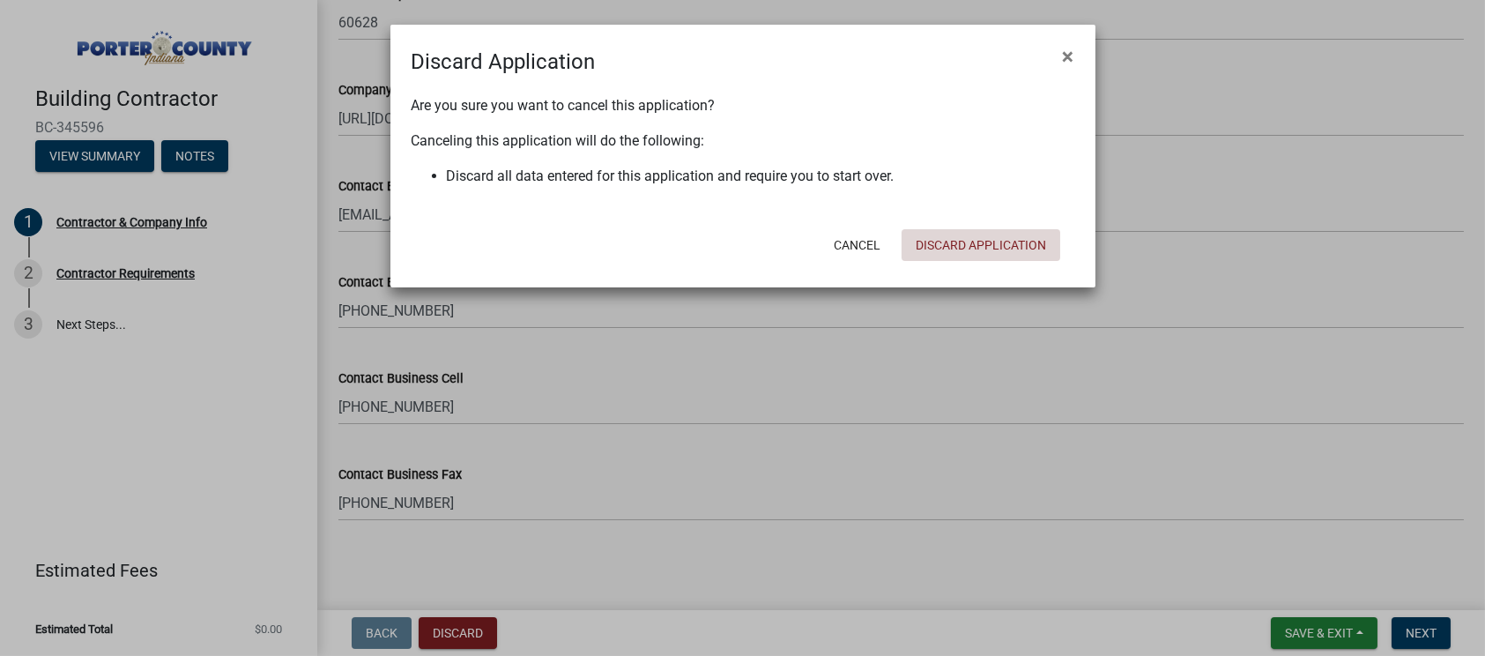
click at [988, 241] on button "Discard Application" at bounding box center [981, 245] width 159 height 32
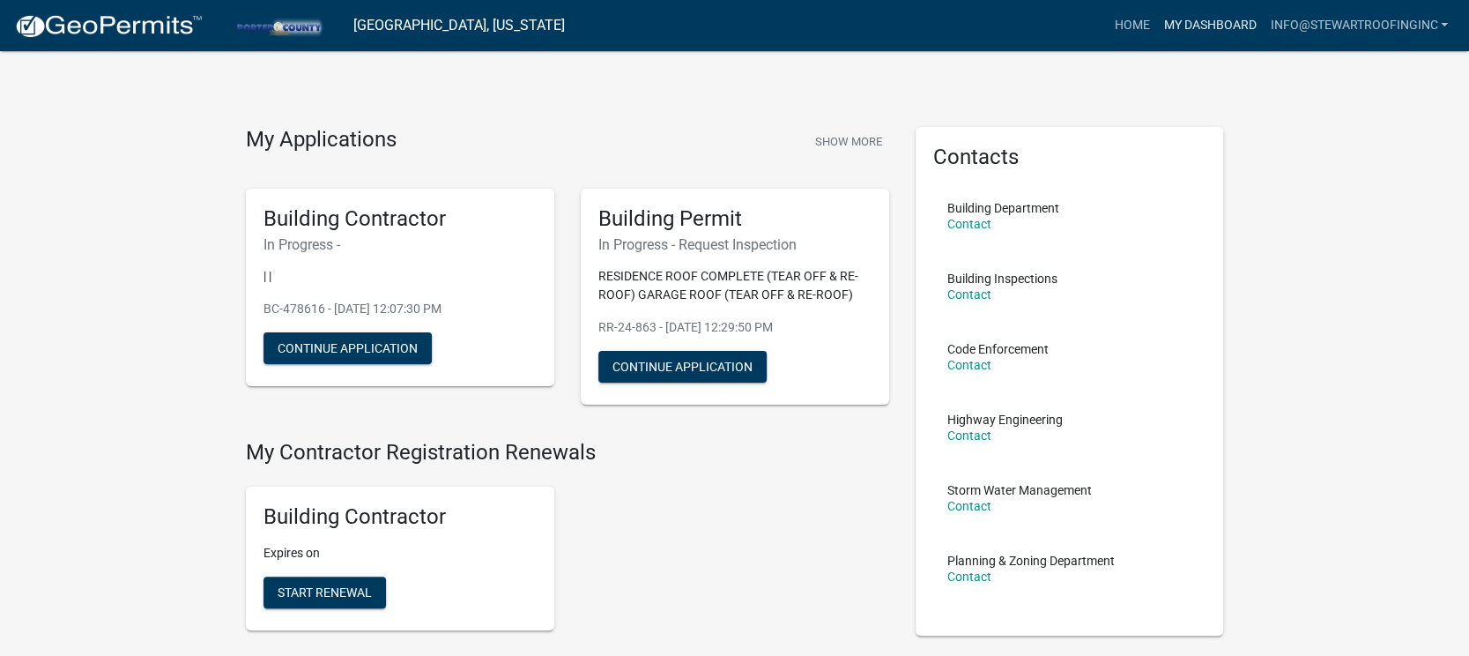
click at [1208, 22] on link "My Dashboard" at bounding box center [1209, 25] width 107 height 33
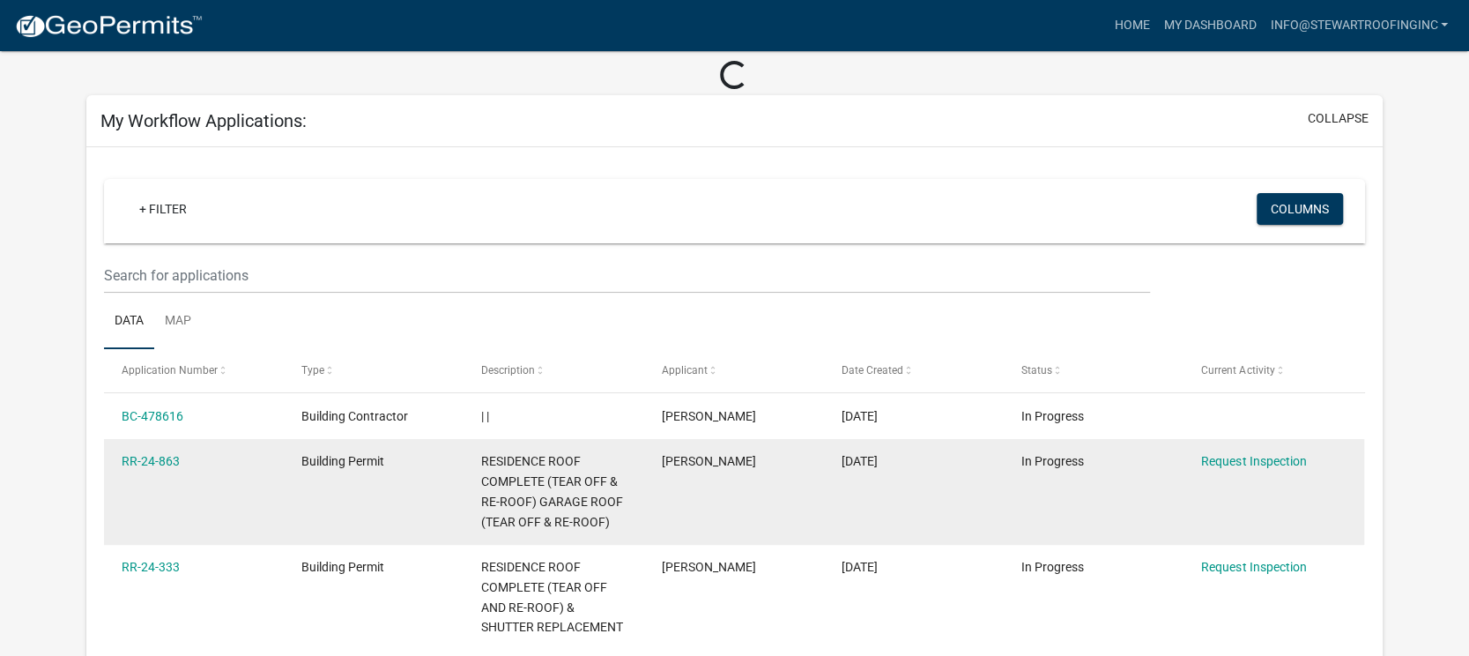
scroll to position [110, 0]
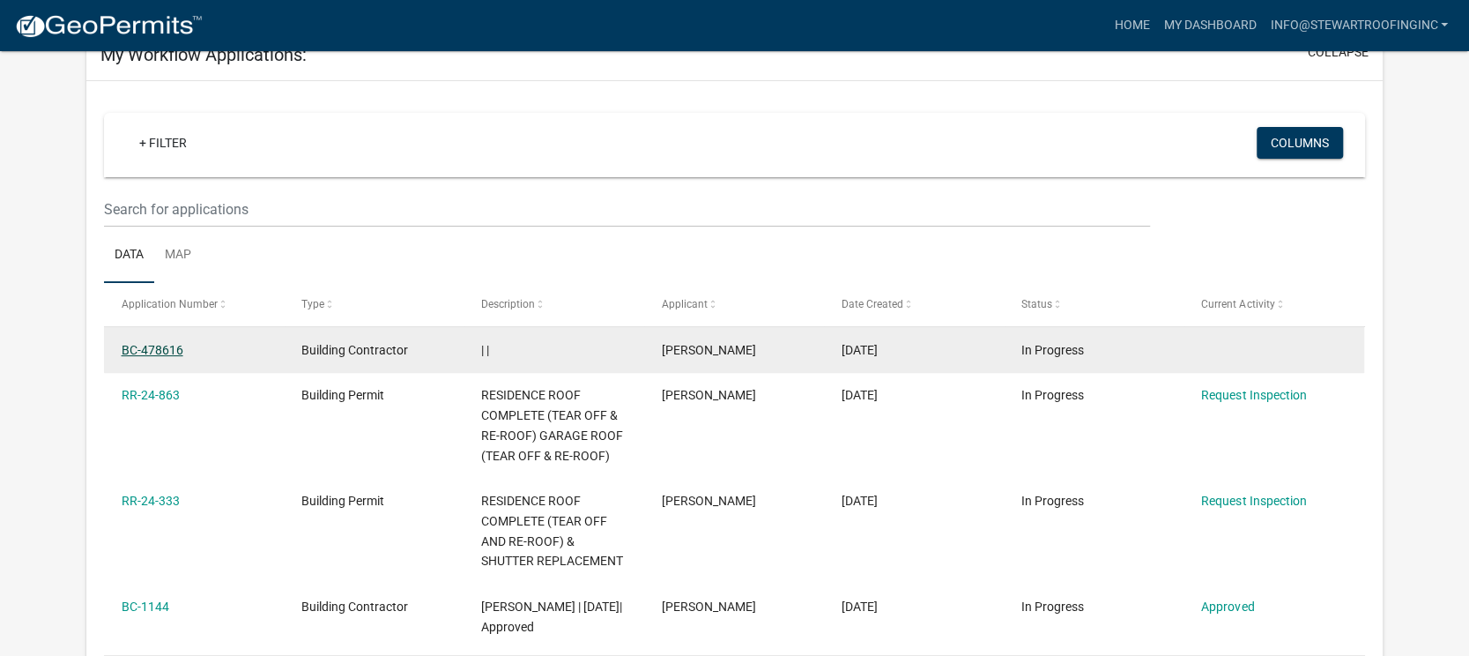
click at [159, 343] on link "BC-478616" at bounding box center [153, 350] width 62 height 14
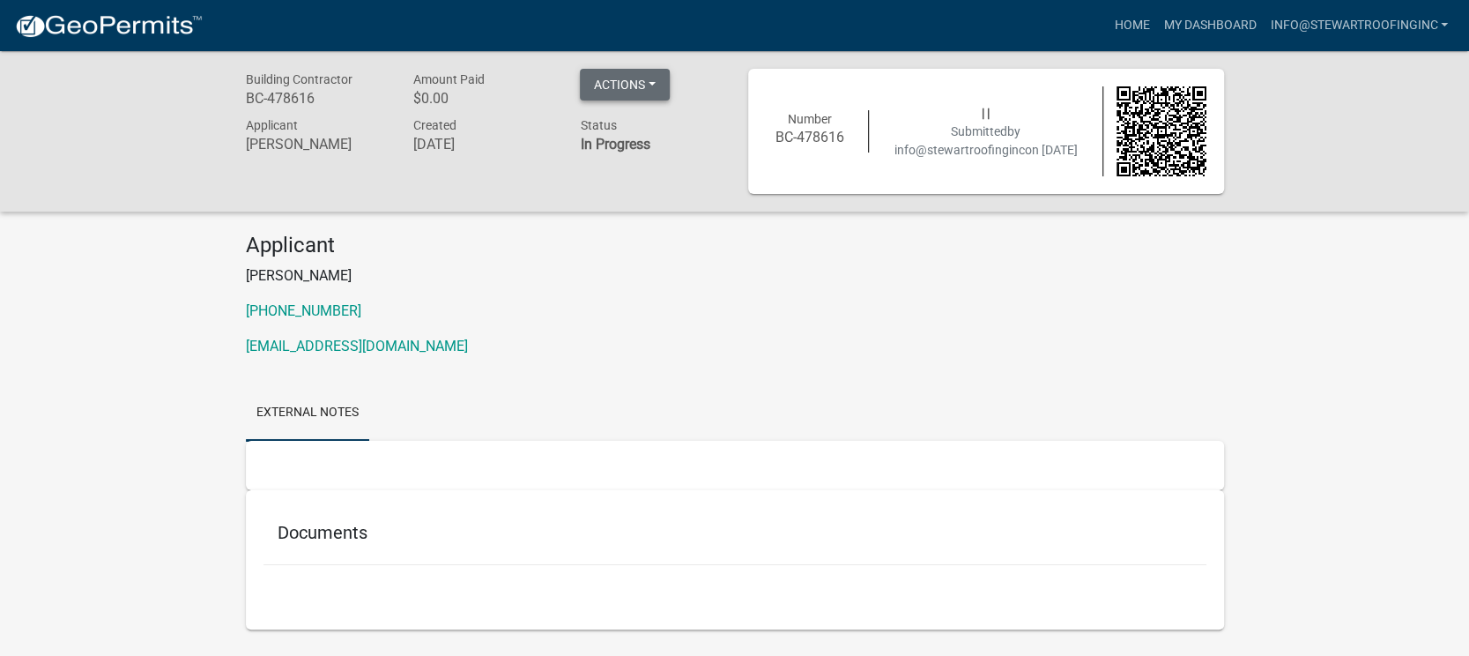
click at [652, 88] on button "Actions" at bounding box center [625, 85] width 90 height 32
click at [713, 356] on div "Applicant [PERSON_NAME] [PHONE_NUMBER] [EMAIL_ADDRESS][DOMAIN_NAME]" at bounding box center [735, 302] width 1005 height 138
click at [1189, 25] on link "My Dashboard" at bounding box center [1209, 25] width 107 height 33
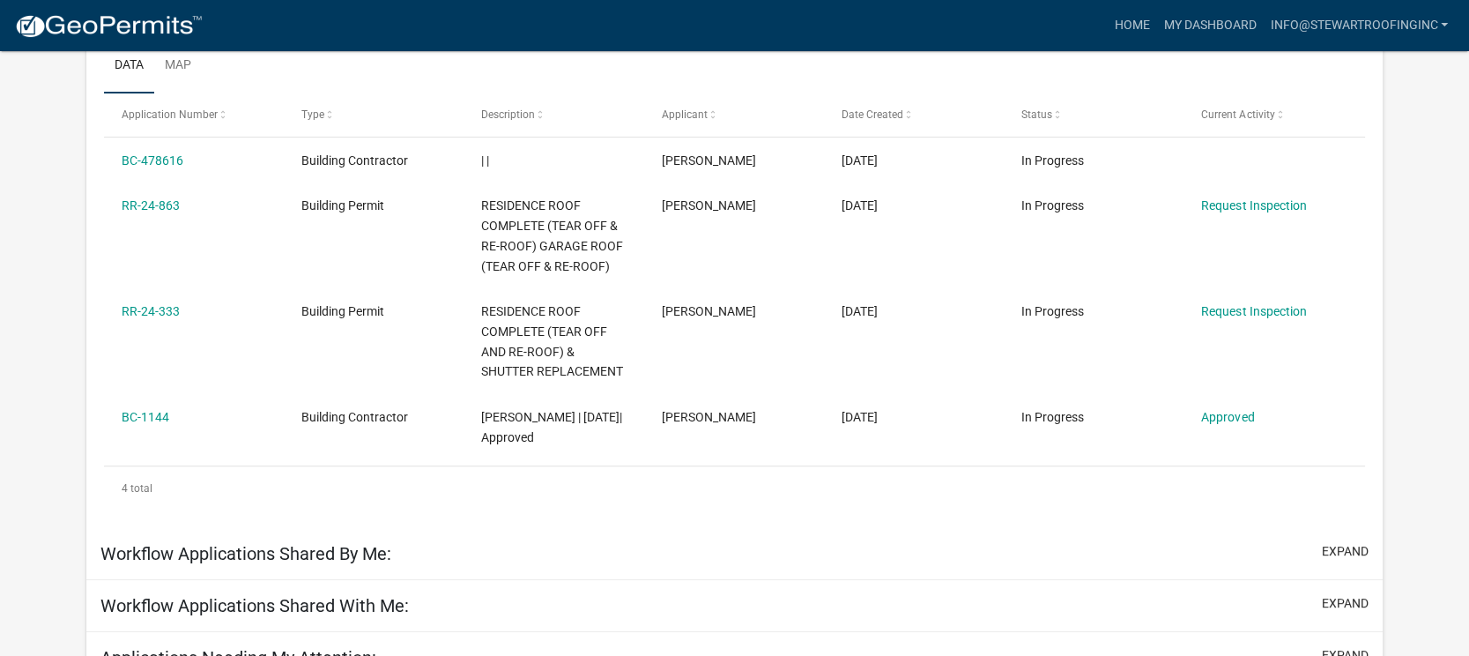
scroll to position [300, 0]
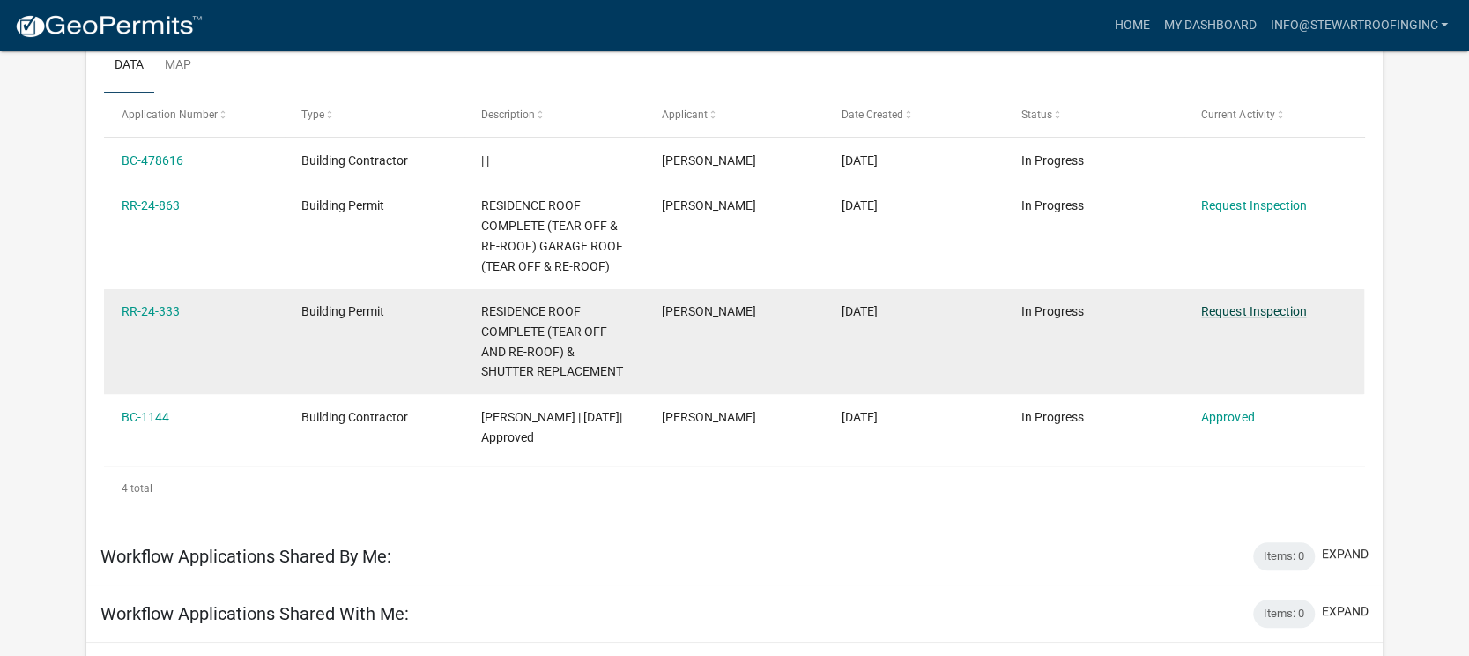
click at [1269, 310] on link "Request Inspection" at bounding box center [1253, 311] width 105 height 14
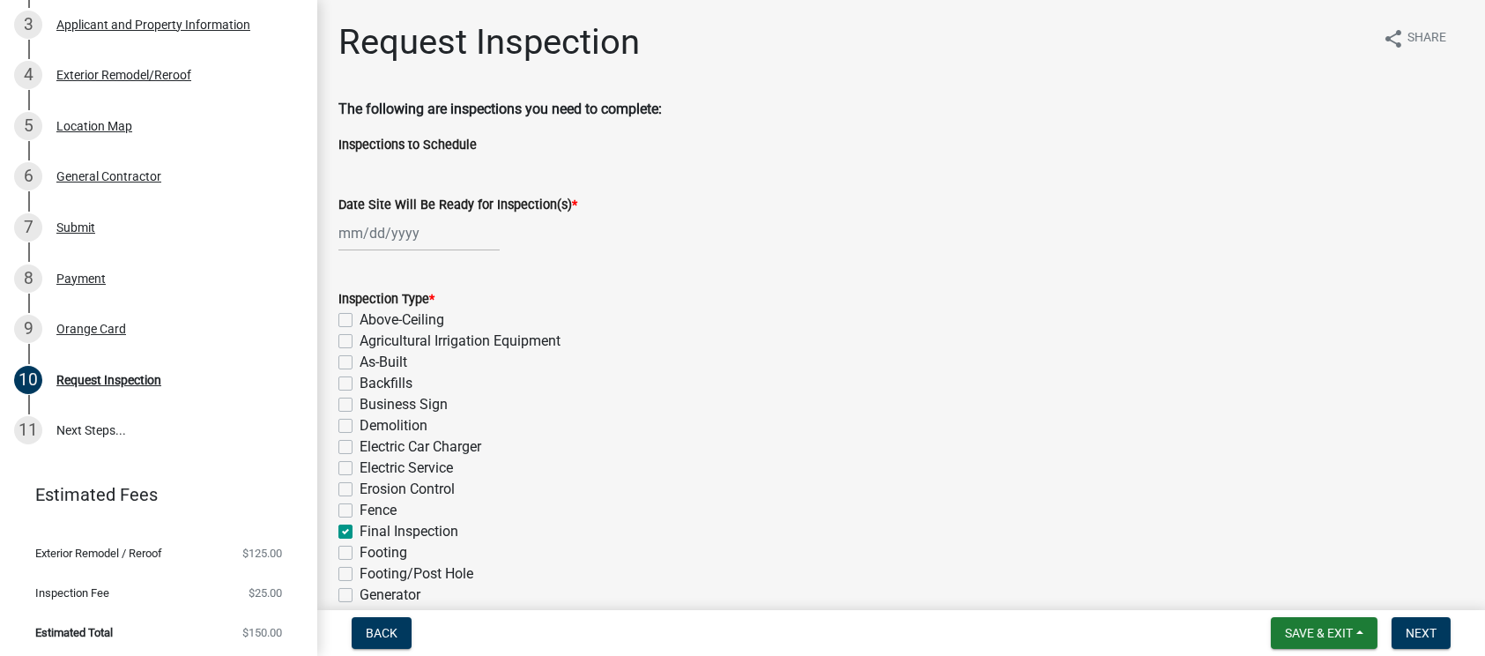
click at [384, 613] on nav "Back Save & Exit Save Save & Exit Next" at bounding box center [901, 633] width 1168 height 46
click at [390, 626] on span "Back" at bounding box center [382, 633] width 32 height 14
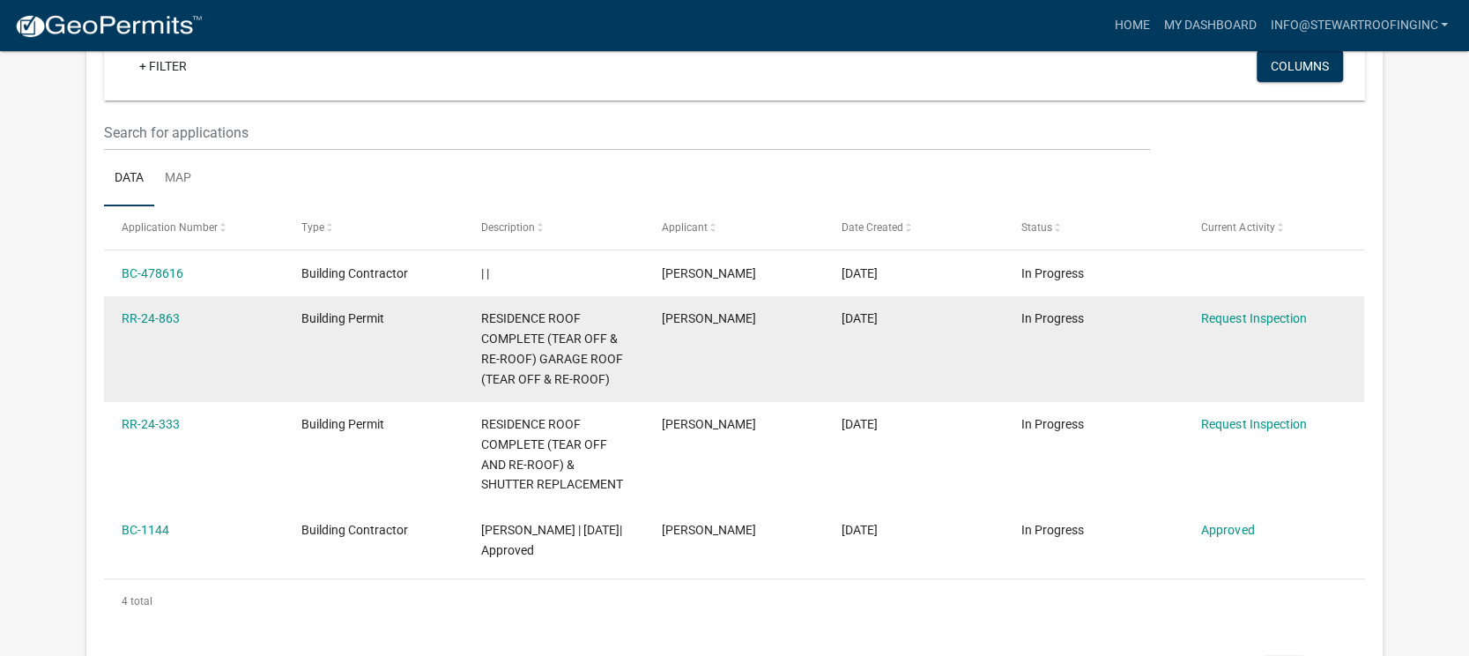
scroll to position [220, 0]
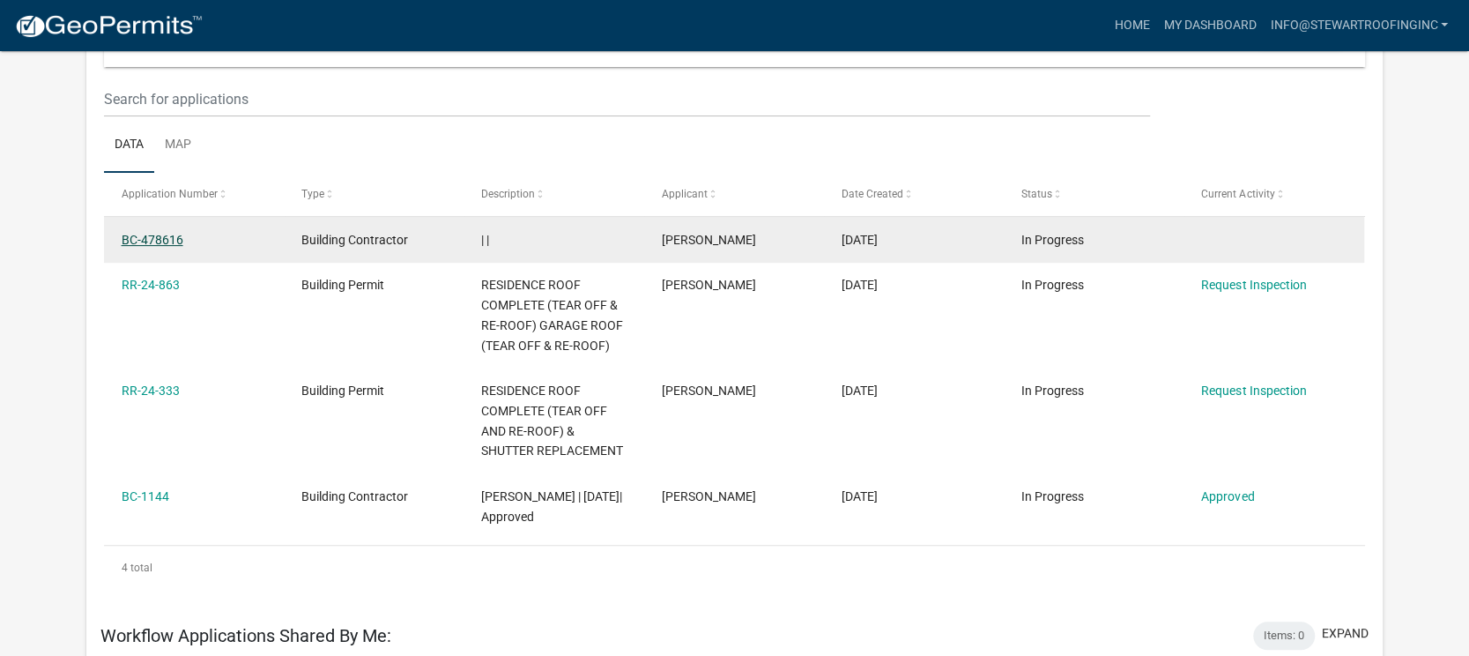
click at [158, 236] on link "BC-478616" at bounding box center [153, 240] width 62 height 14
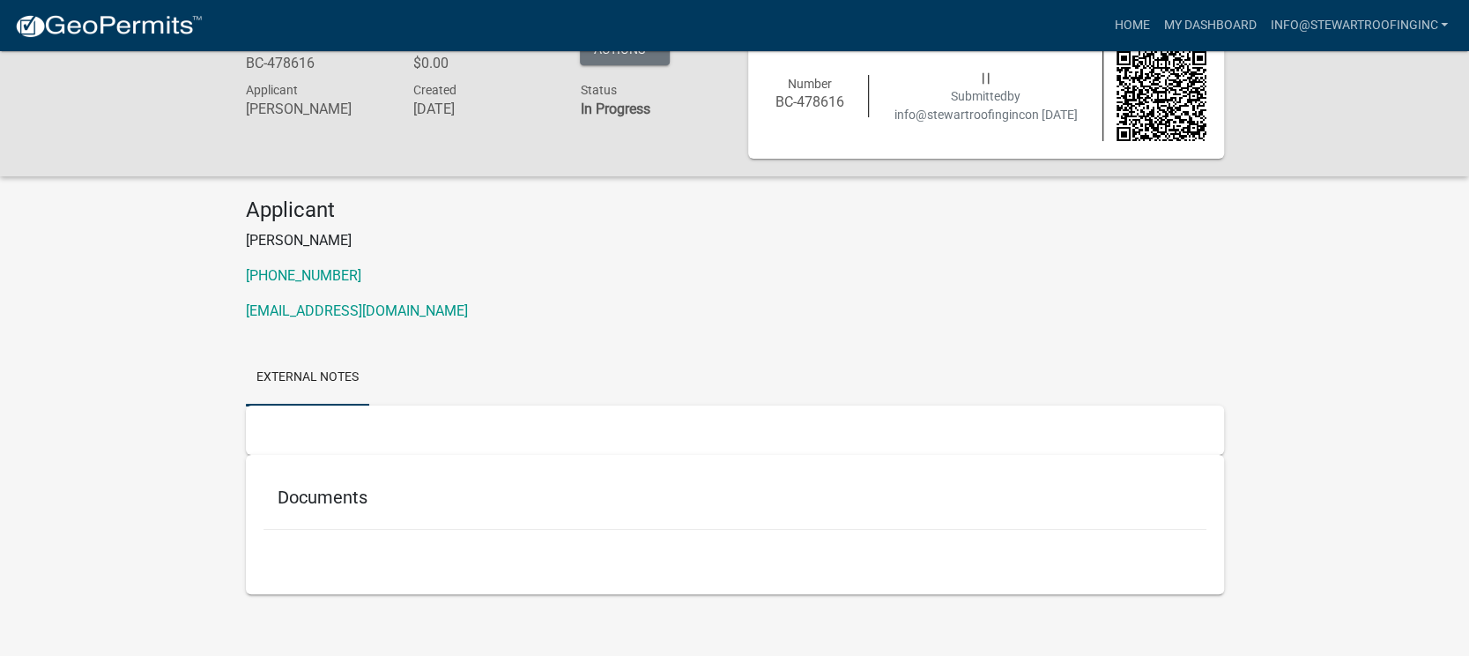
scroll to position [51, 0]
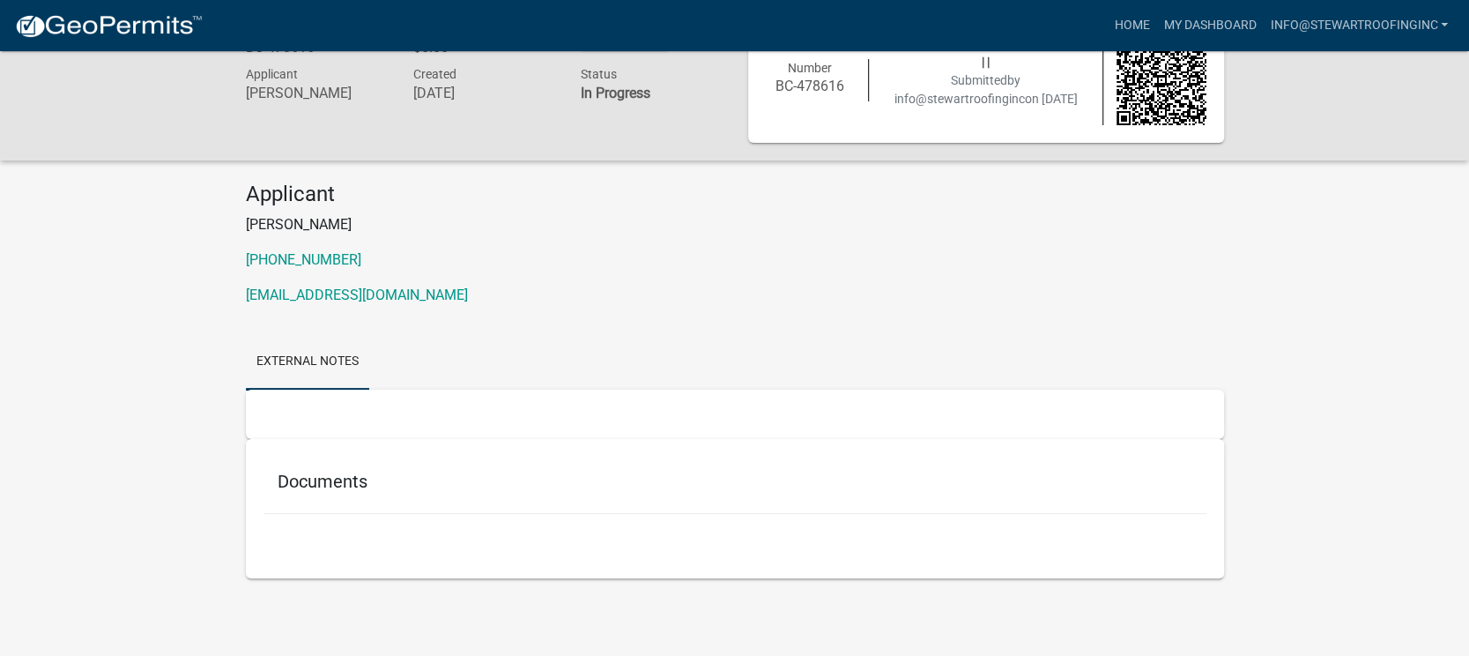
click at [285, 472] on h5 "Documents" at bounding box center [735, 481] width 915 height 21
click at [421, 492] on div "Documents" at bounding box center [734, 484] width 943 height 57
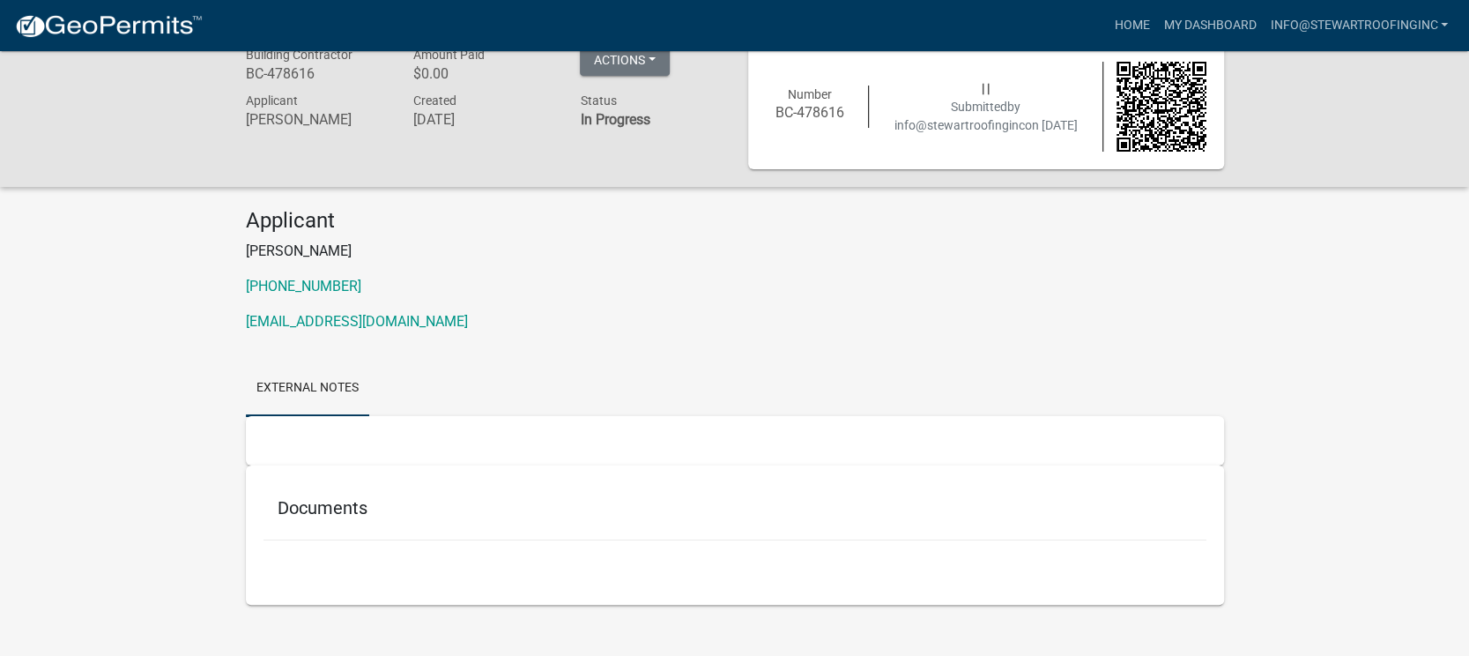
scroll to position [0, 0]
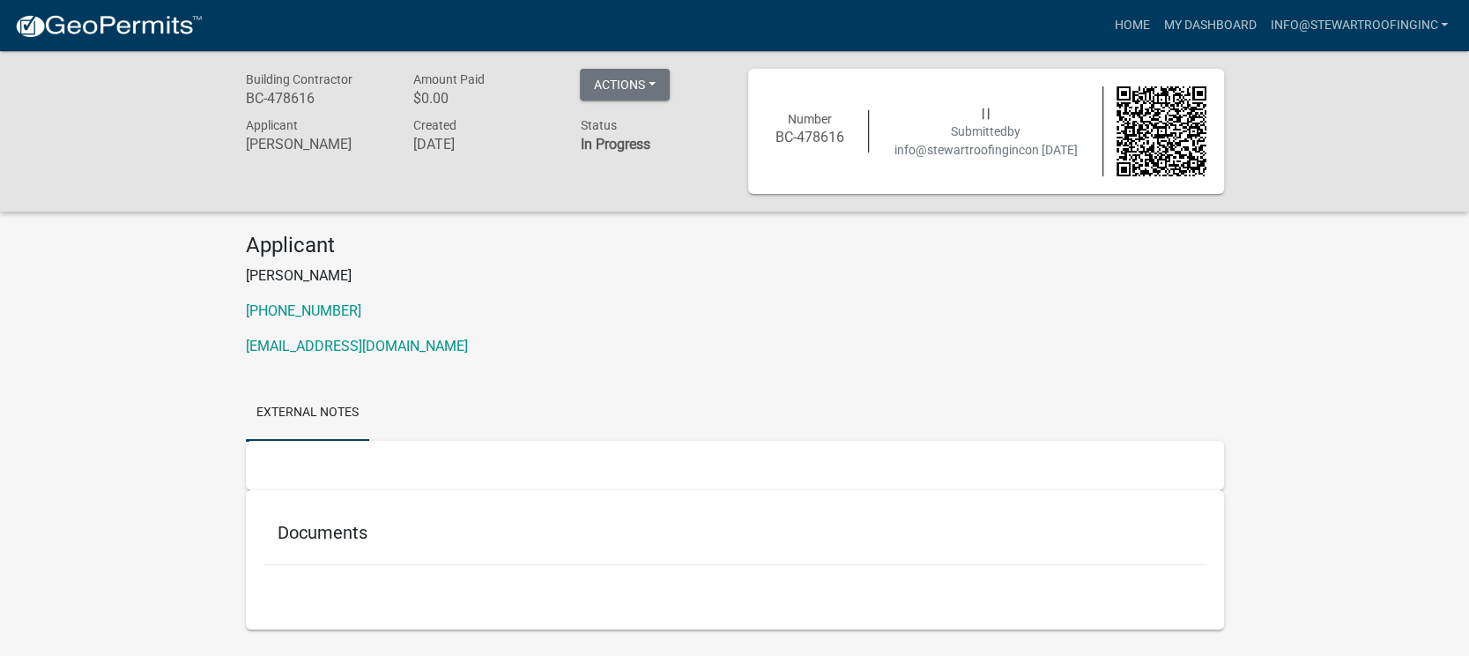
click at [560, 143] on div "Created [DATE]" at bounding box center [482, 137] width 167 height 45
click at [600, 136] on strong "In Progress" at bounding box center [615, 144] width 70 height 17
click at [1227, 25] on link "My Dashboard" at bounding box center [1209, 25] width 107 height 33
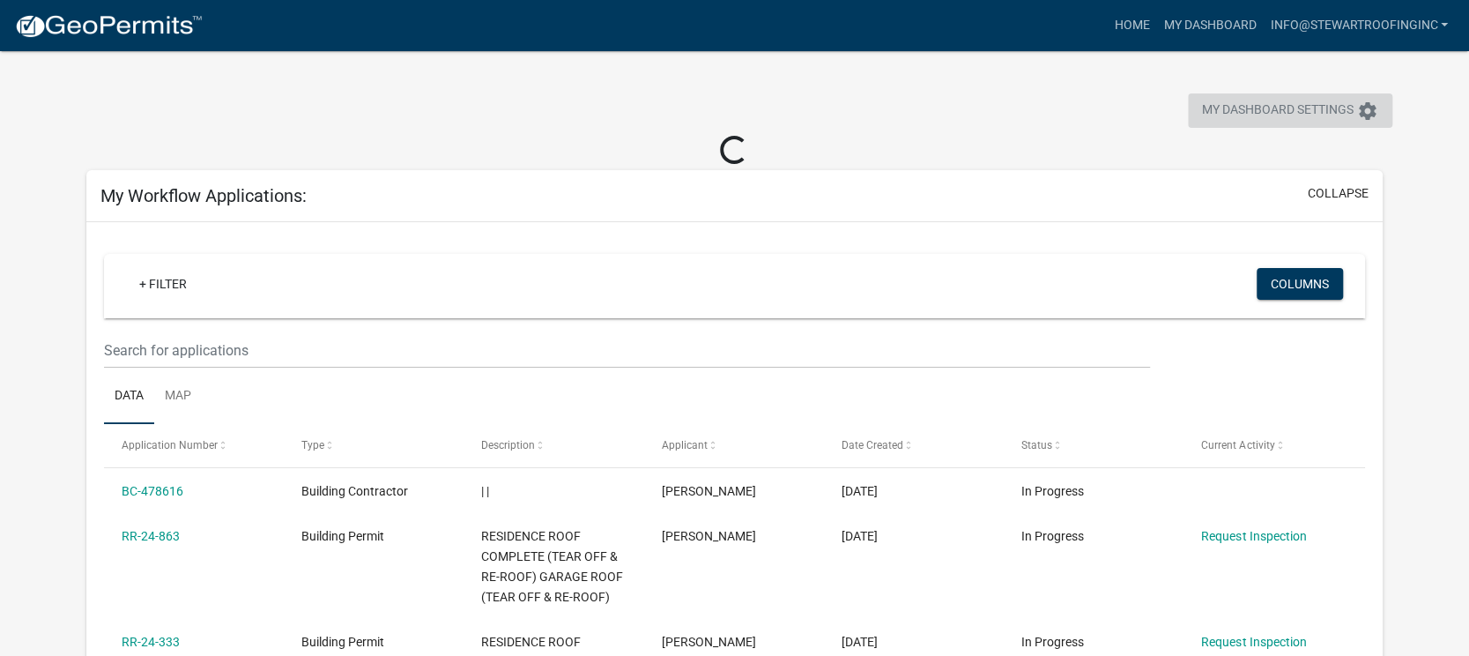
click at [1369, 113] on icon "settings" at bounding box center [1367, 110] width 21 height 21
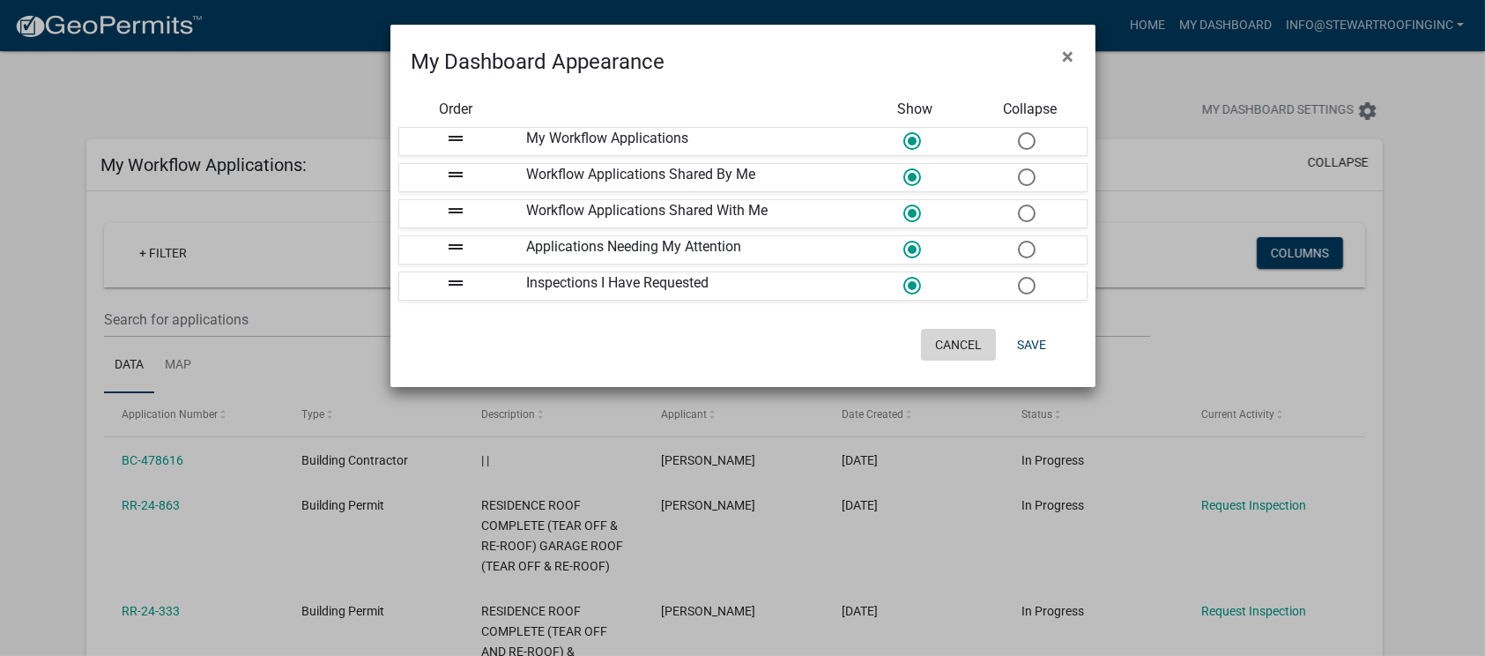
click at [956, 337] on button "Cancel" at bounding box center [958, 345] width 75 height 32
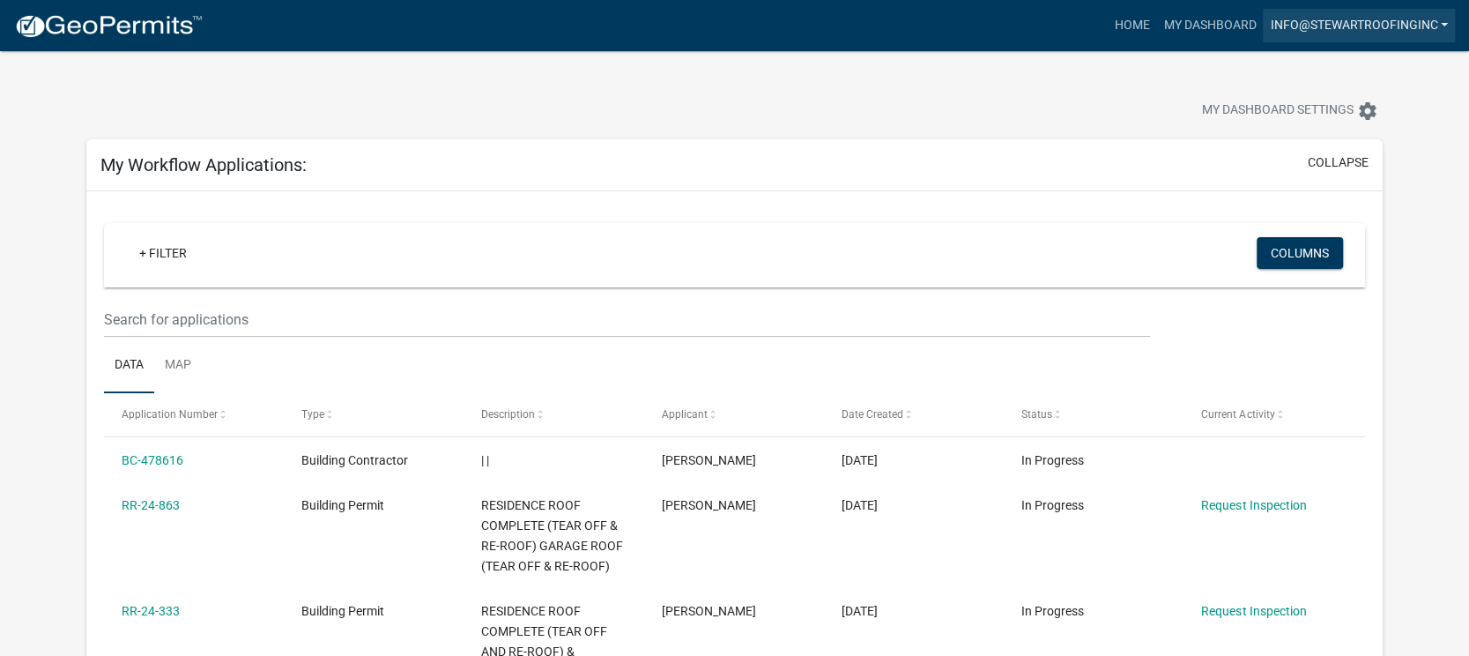
click at [1317, 29] on link "info@stewartroofinginc" at bounding box center [1359, 25] width 192 height 33
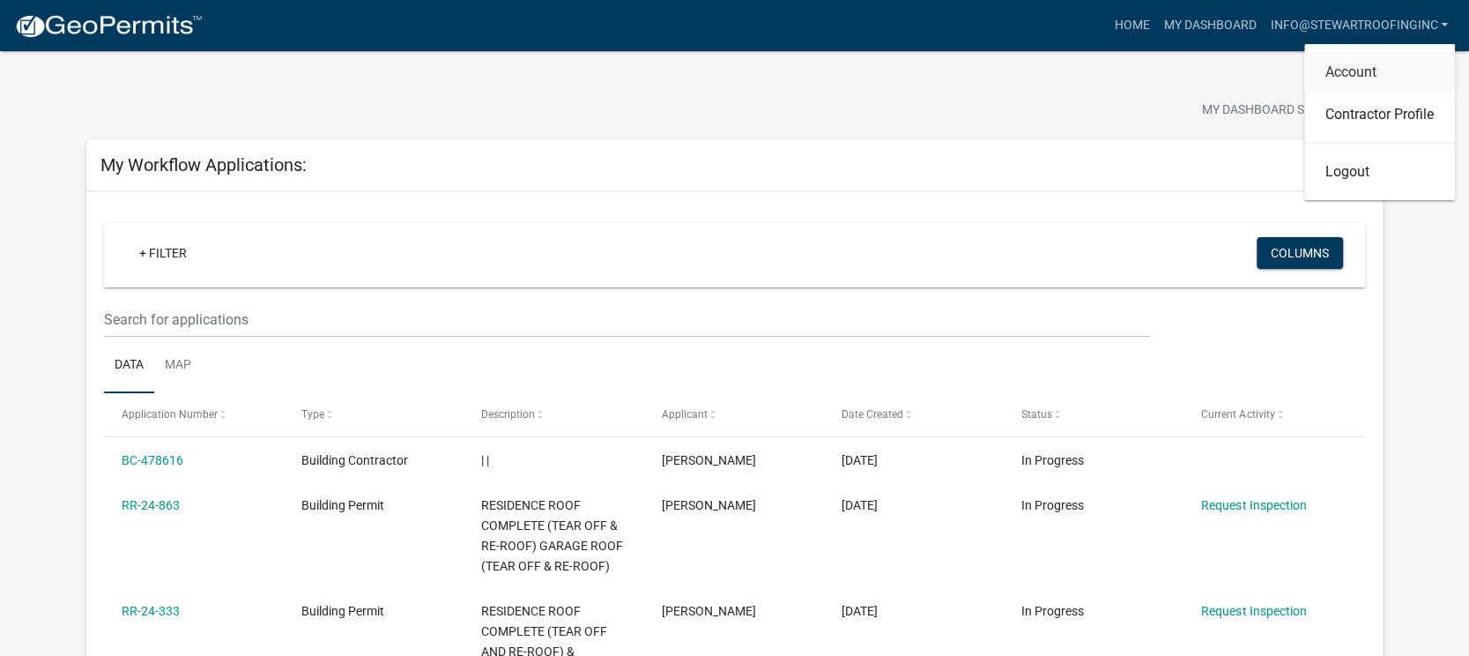
click at [1341, 62] on link "Account" at bounding box center [1379, 72] width 151 height 42
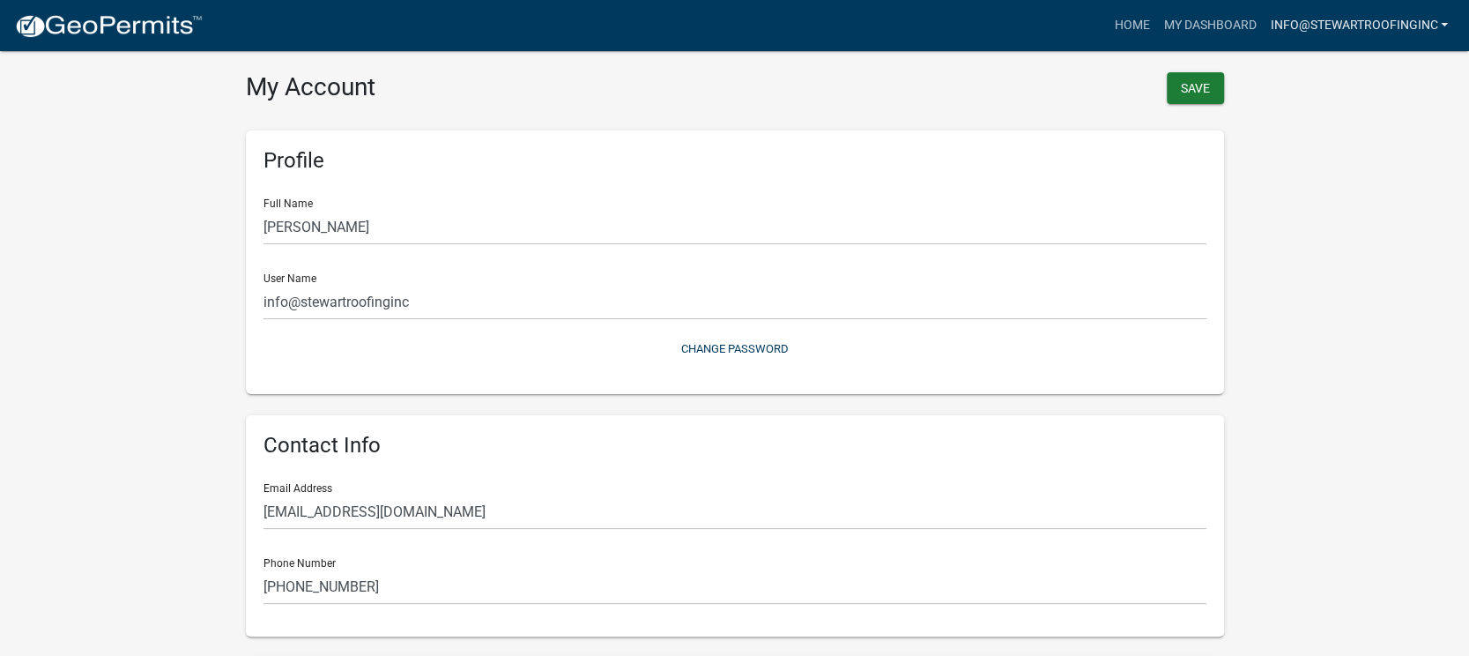
click at [1344, 21] on link "info@stewartroofinginc" at bounding box center [1359, 25] width 192 height 33
click at [1374, 126] on link "Contractor Profile" at bounding box center [1379, 114] width 151 height 42
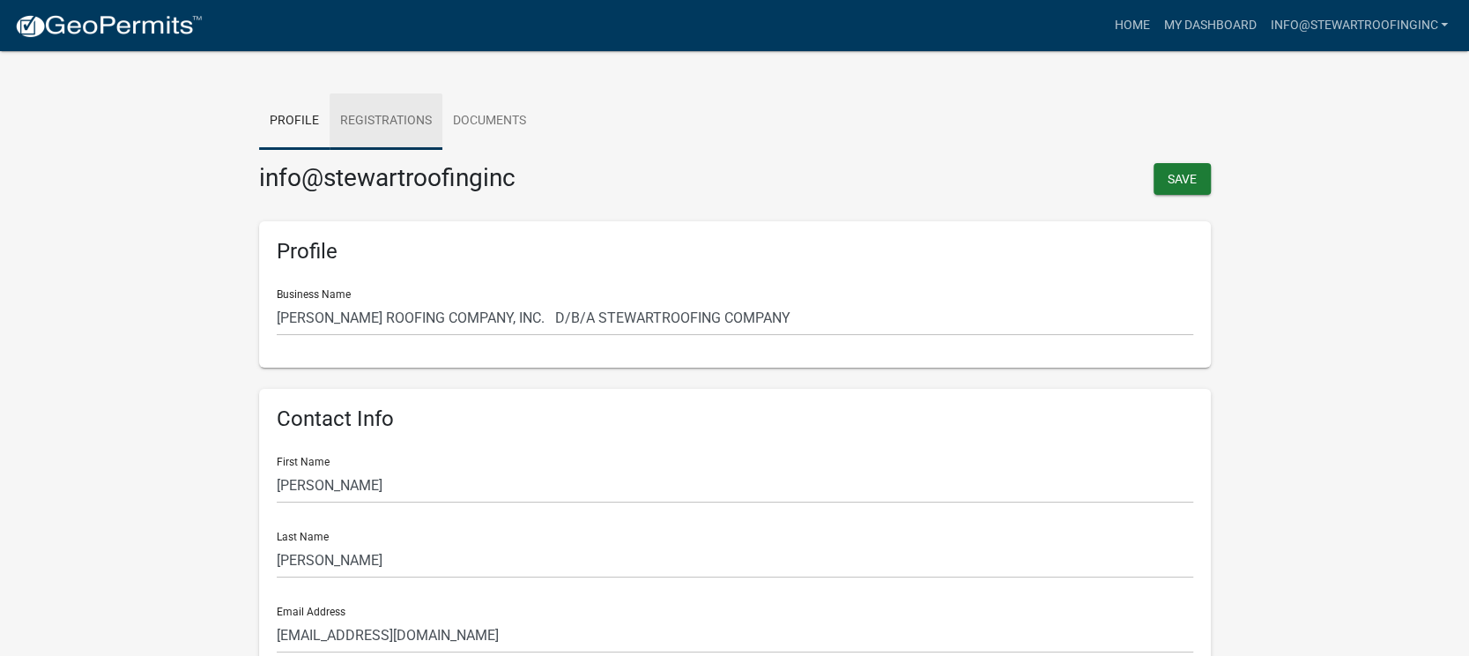
click at [391, 115] on link "Registrations" at bounding box center [386, 121] width 113 height 56
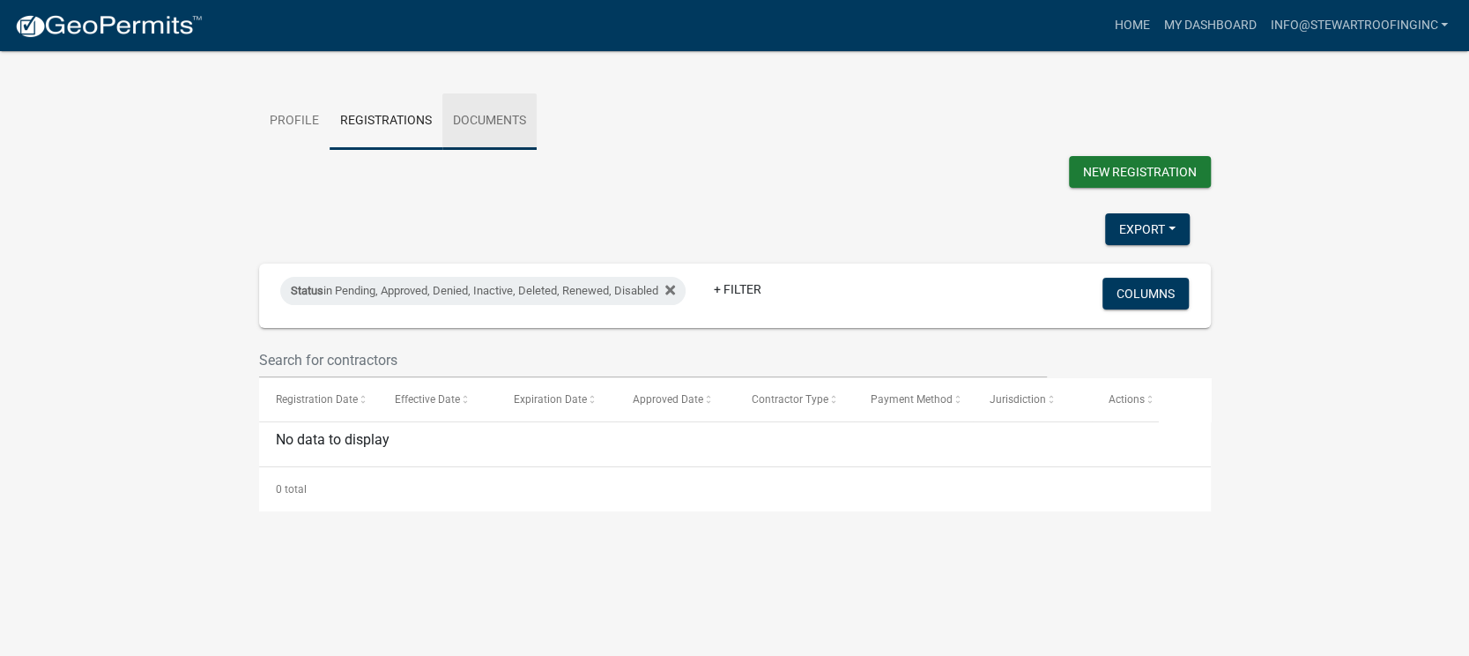
click at [514, 120] on link "Documents" at bounding box center [489, 121] width 94 height 56
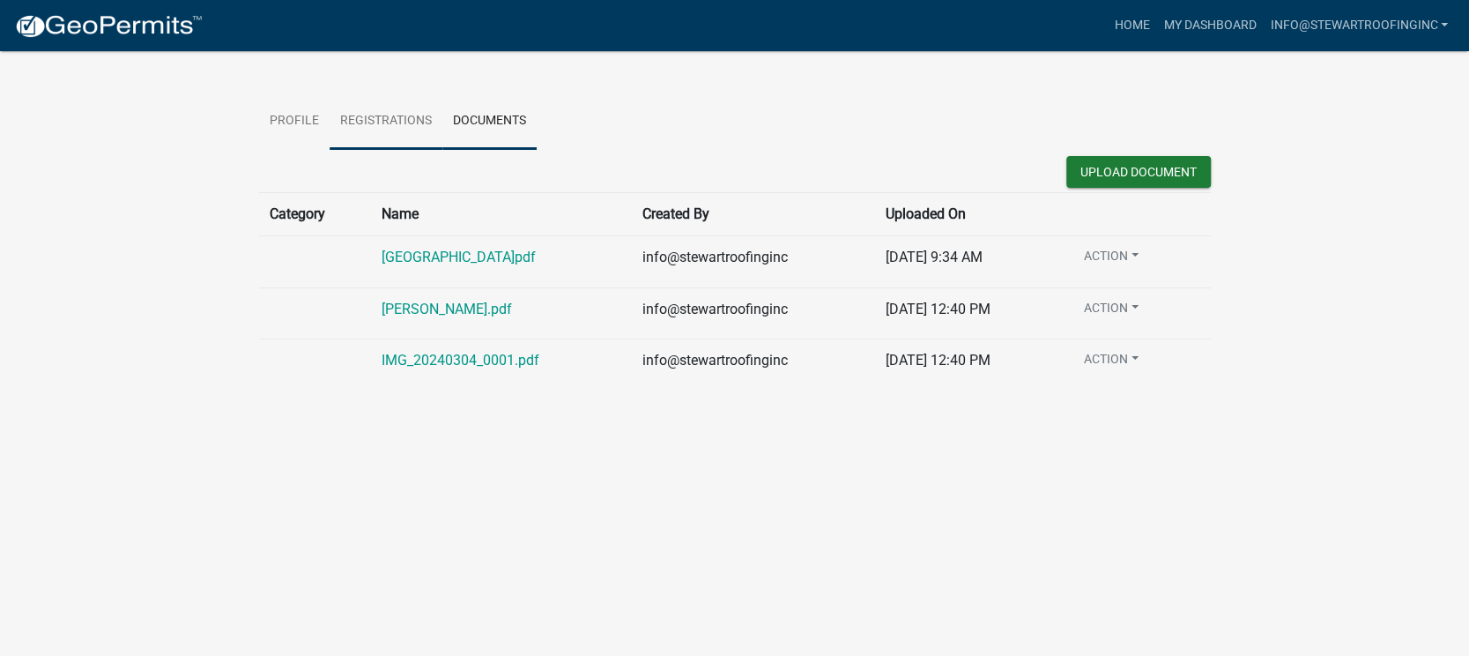
click at [380, 121] on link "Registrations" at bounding box center [386, 121] width 113 height 56
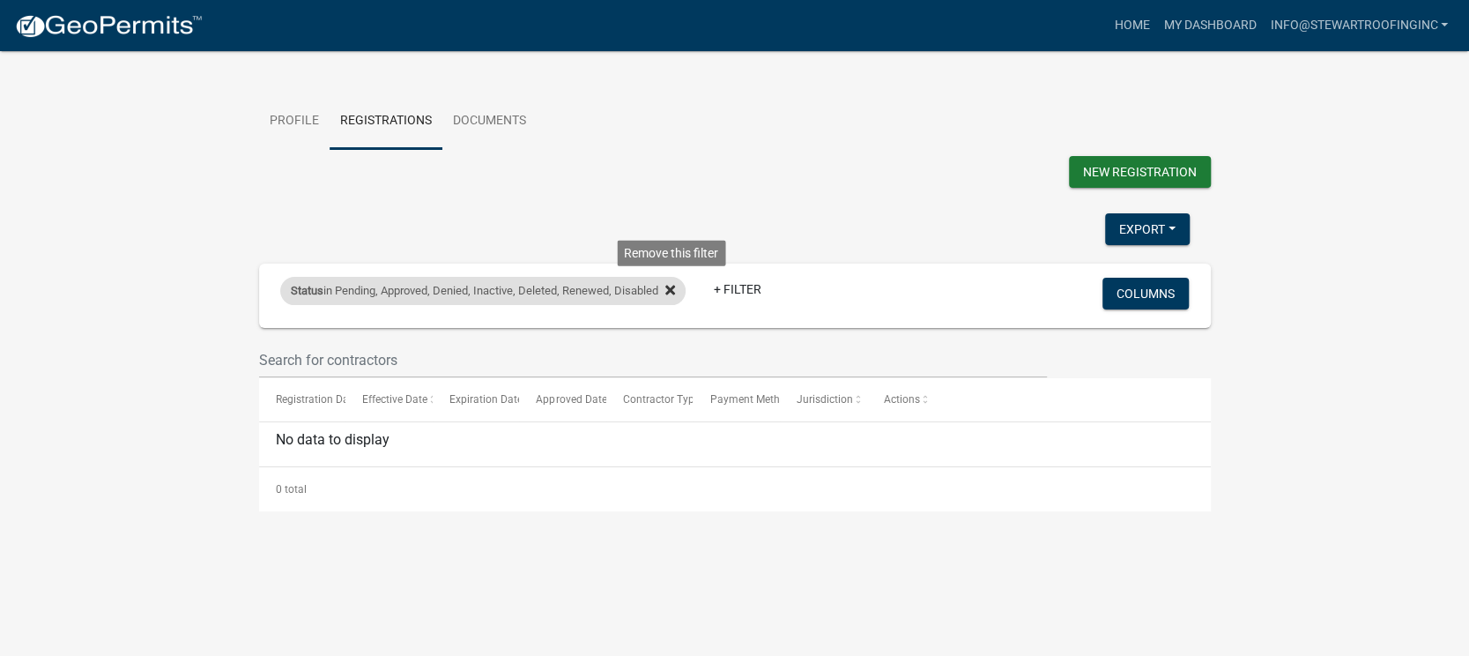
click at [669, 284] on icon at bounding box center [670, 290] width 10 height 14
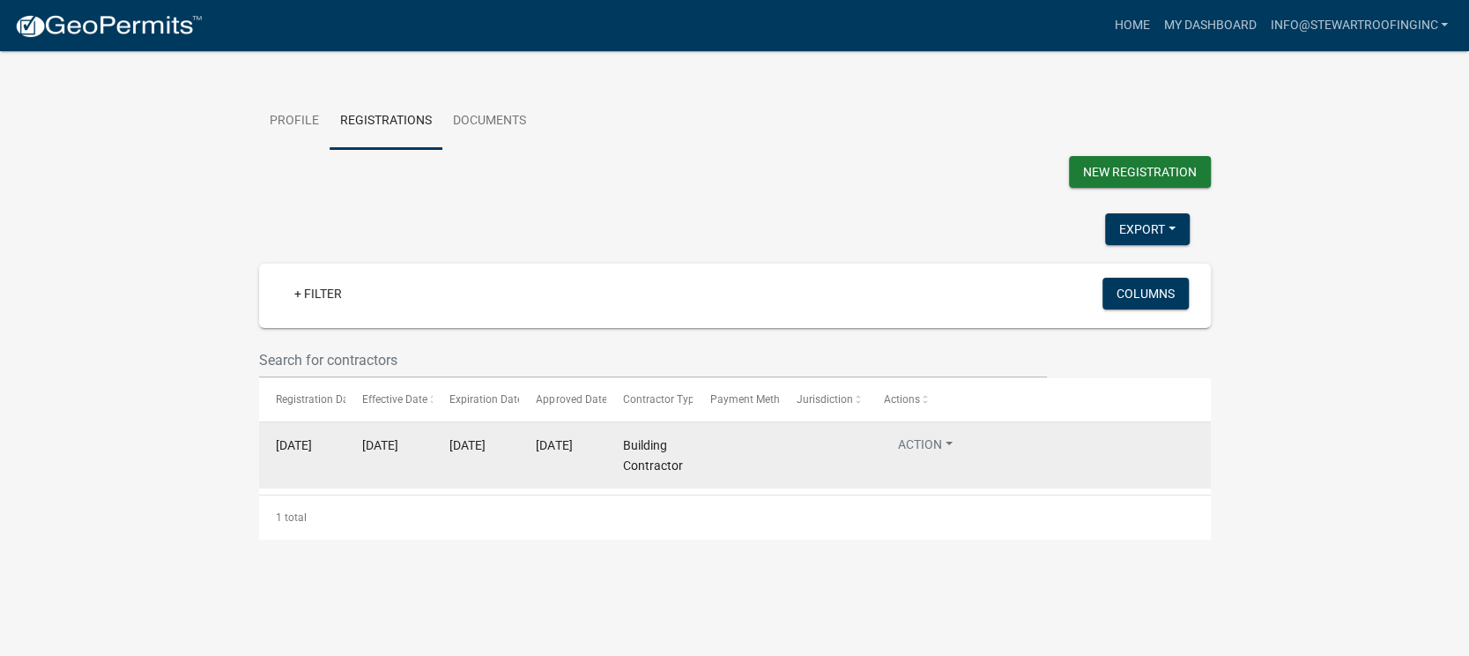
click at [682, 475] on datatable-body-cell "Building Contractor" at bounding box center [649, 454] width 87 height 65
click at [553, 438] on span "[DATE]" at bounding box center [554, 445] width 36 height 14
click at [295, 438] on span "[DATE]" at bounding box center [294, 445] width 36 height 14
drag, startPoint x: 476, startPoint y: 460, endPoint x: 553, endPoint y: 461, distance: 77.6
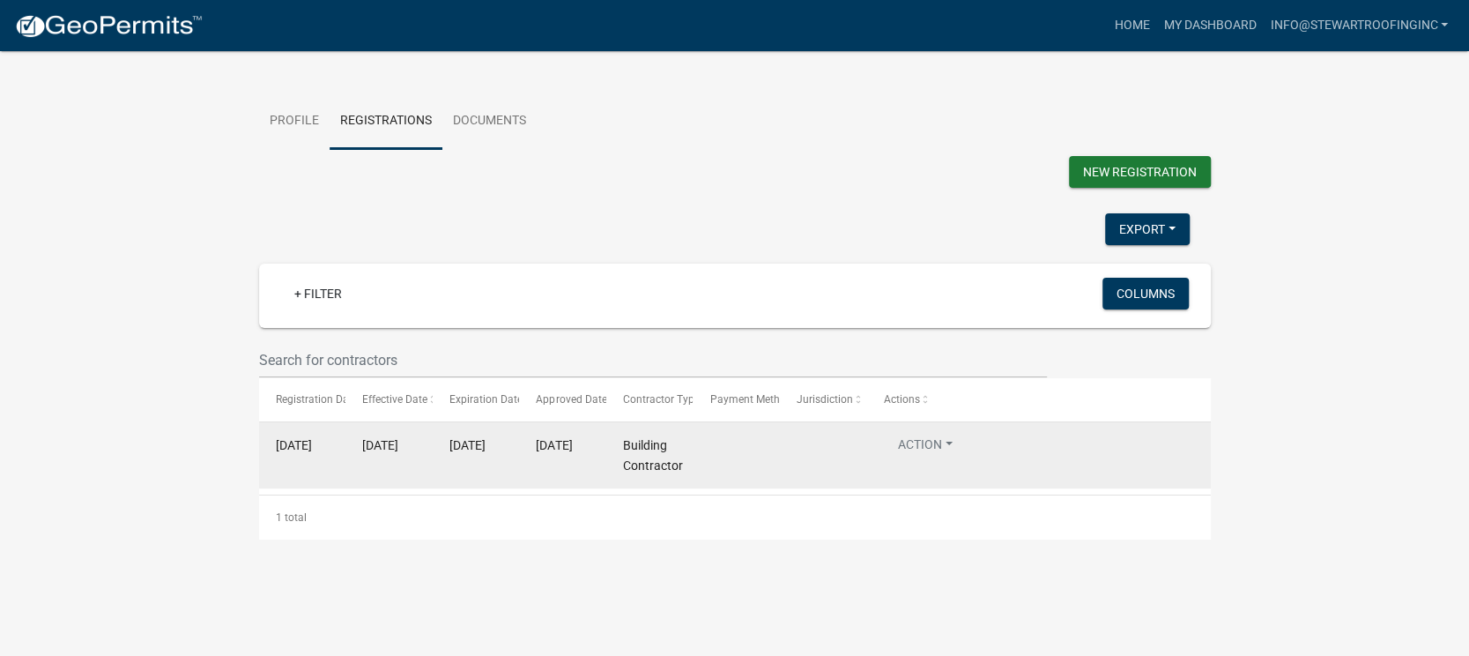
click at [485, 460] on datatable-body-cell "[DATE]" at bounding box center [476, 454] width 87 height 65
click at [916, 439] on button "Action" at bounding box center [925, 448] width 83 height 26
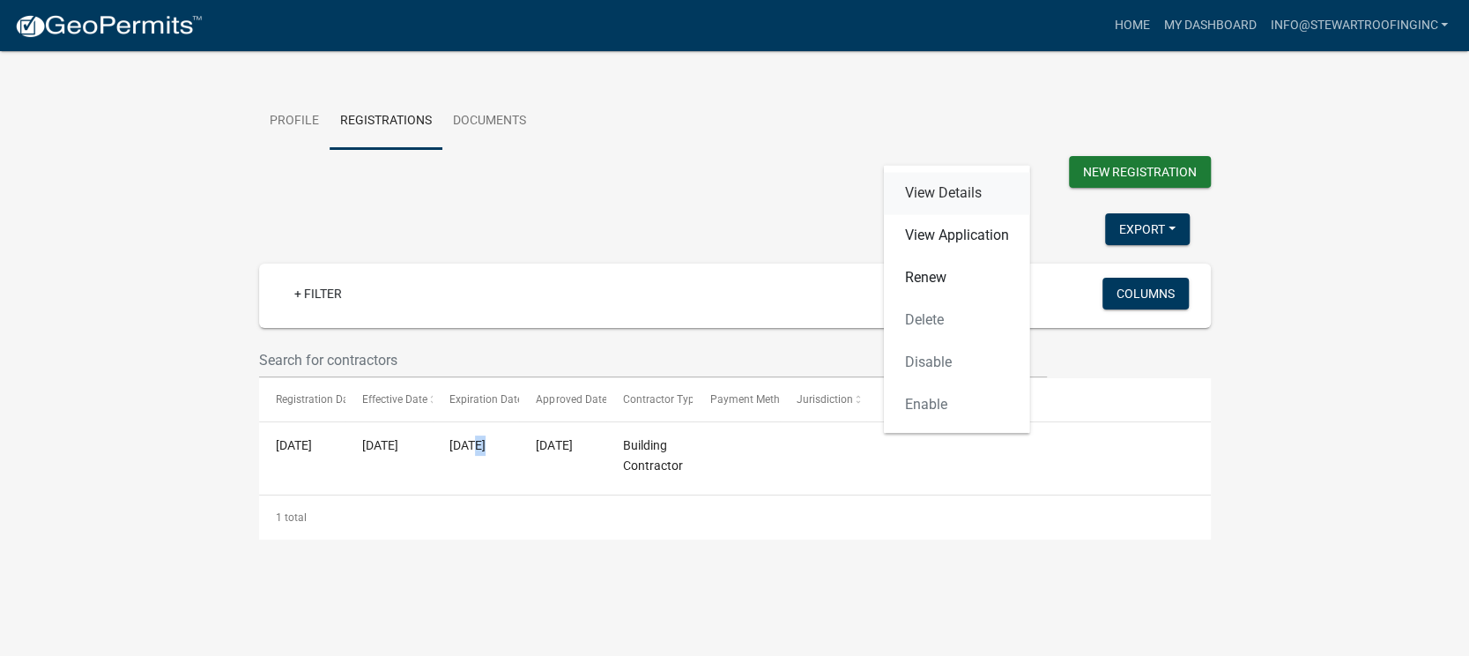
click at [954, 190] on link "View Details" at bounding box center [957, 193] width 146 height 42
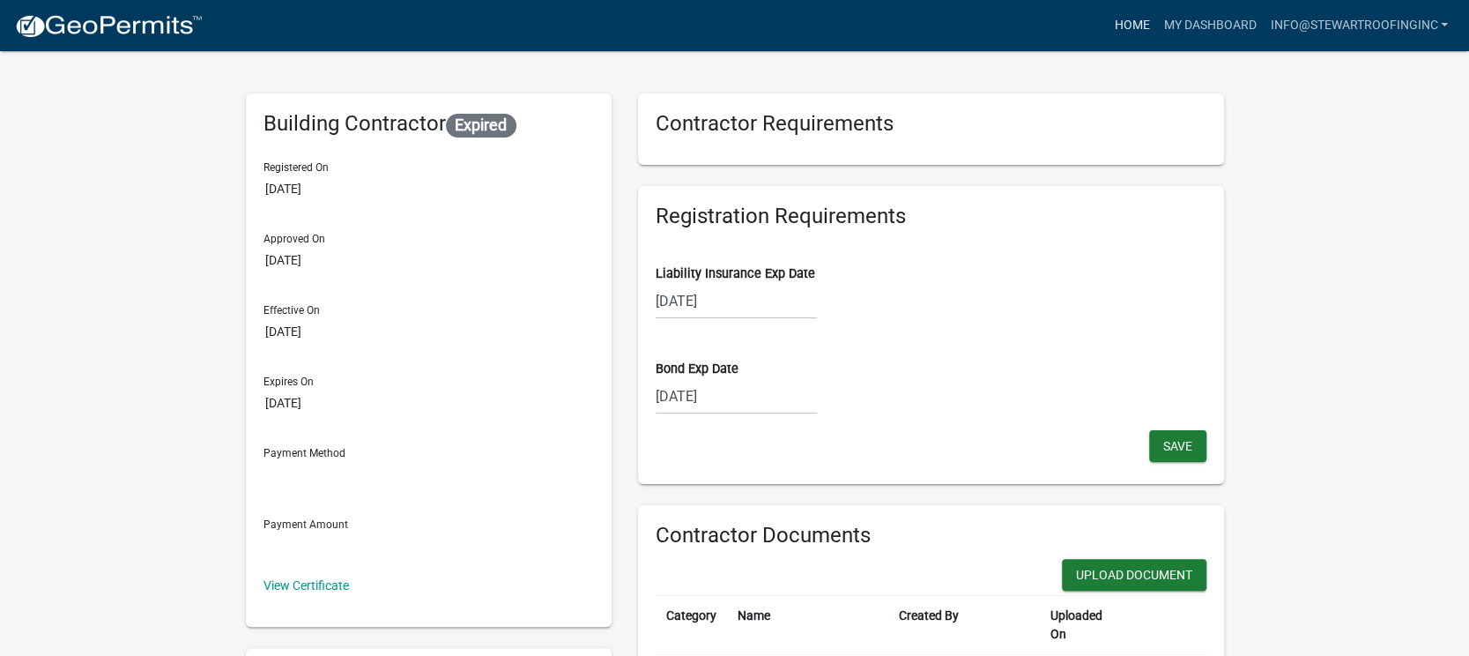
click at [1132, 29] on link "Home" at bounding box center [1131, 25] width 49 height 33
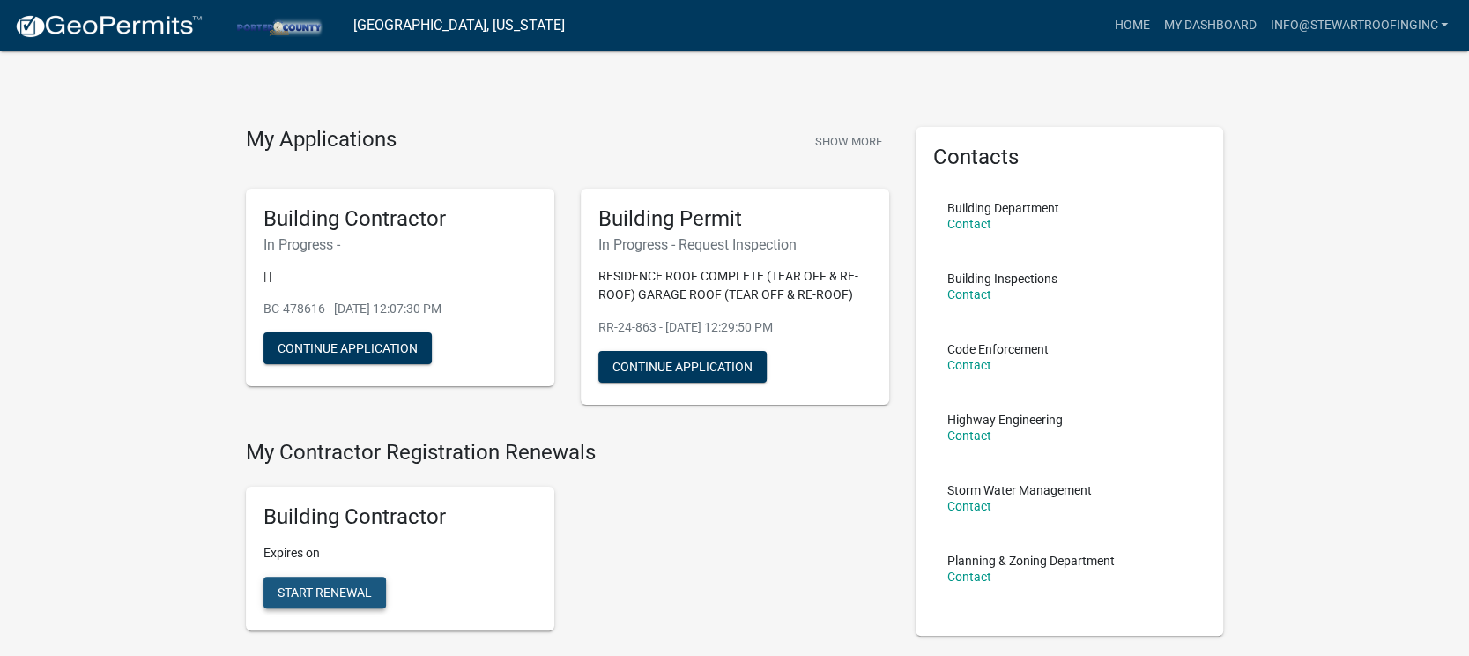
click at [315, 597] on span "Start Renewal" at bounding box center [325, 592] width 94 height 14
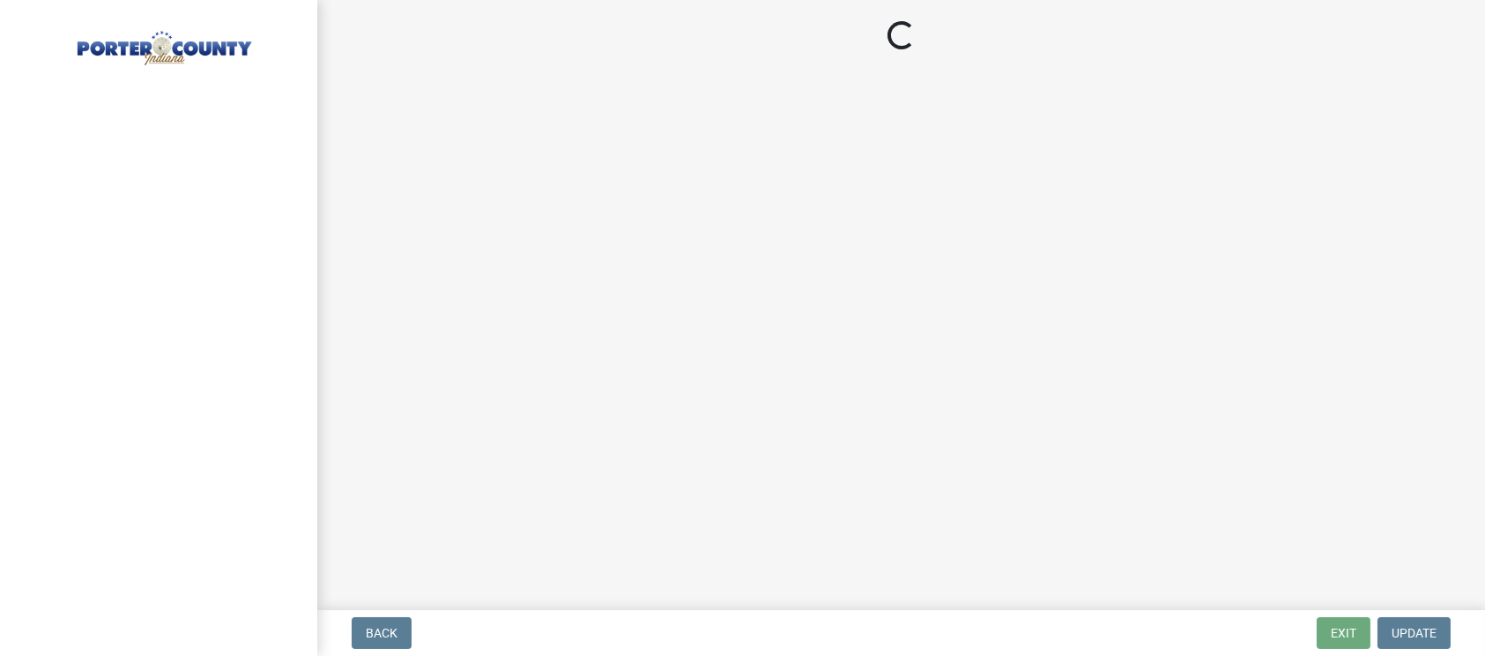
select select "IL"
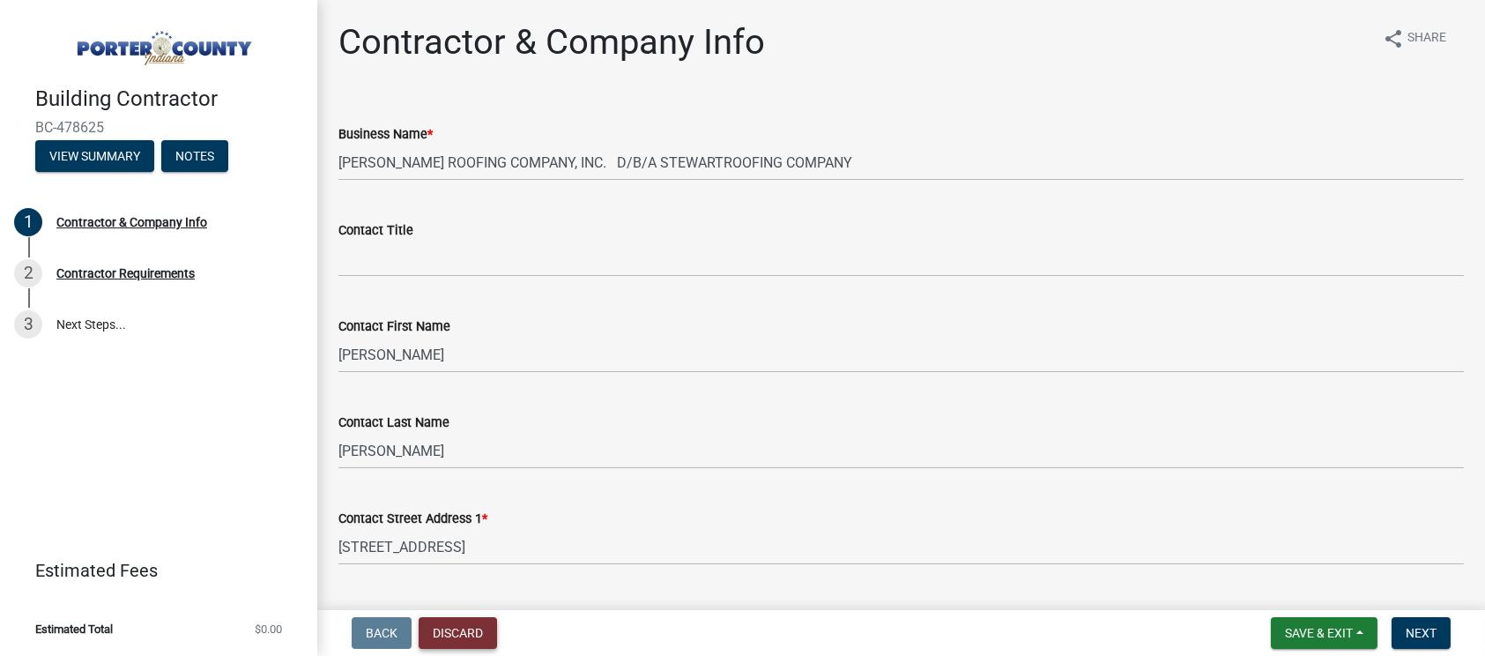
click at [472, 636] on button "Discard" at bounding box center [458, 633] width 78 height 32
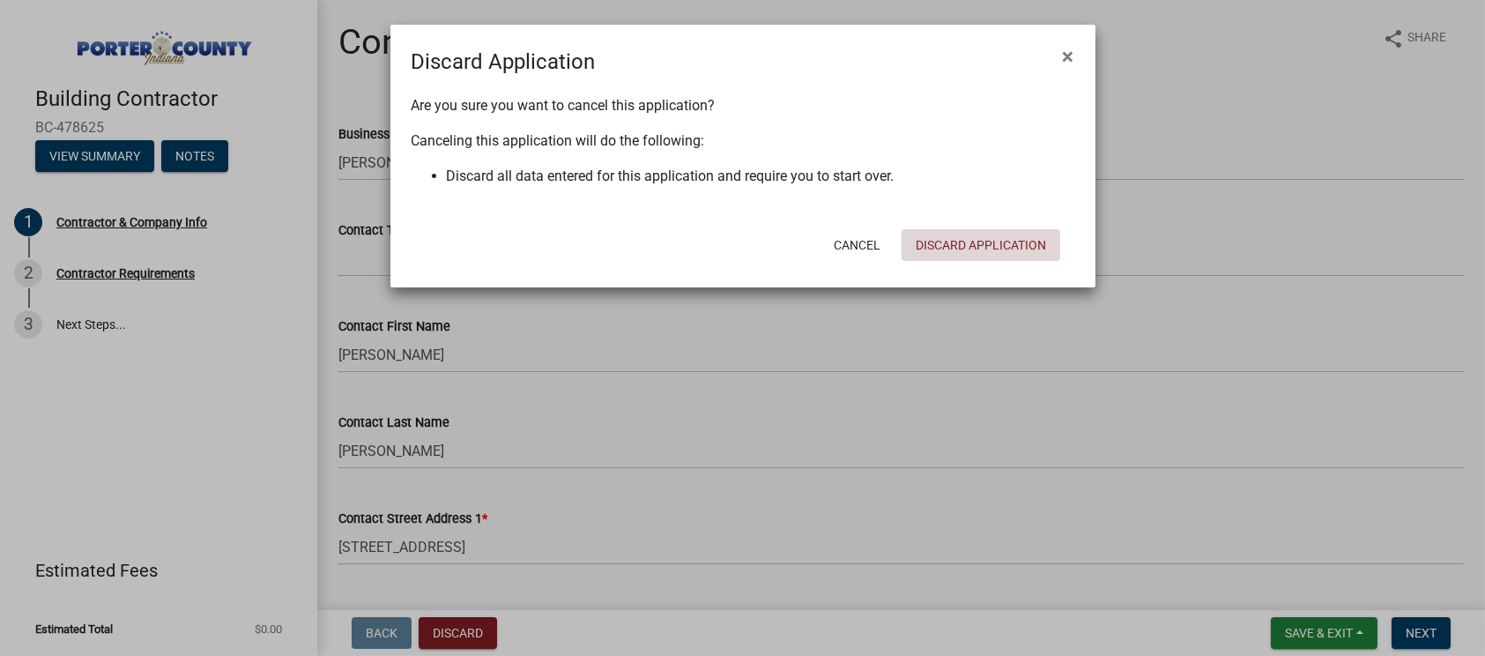
click at [1006, 247] on button "Discard Application" at bounding box center [981, 245] width 159 height 32
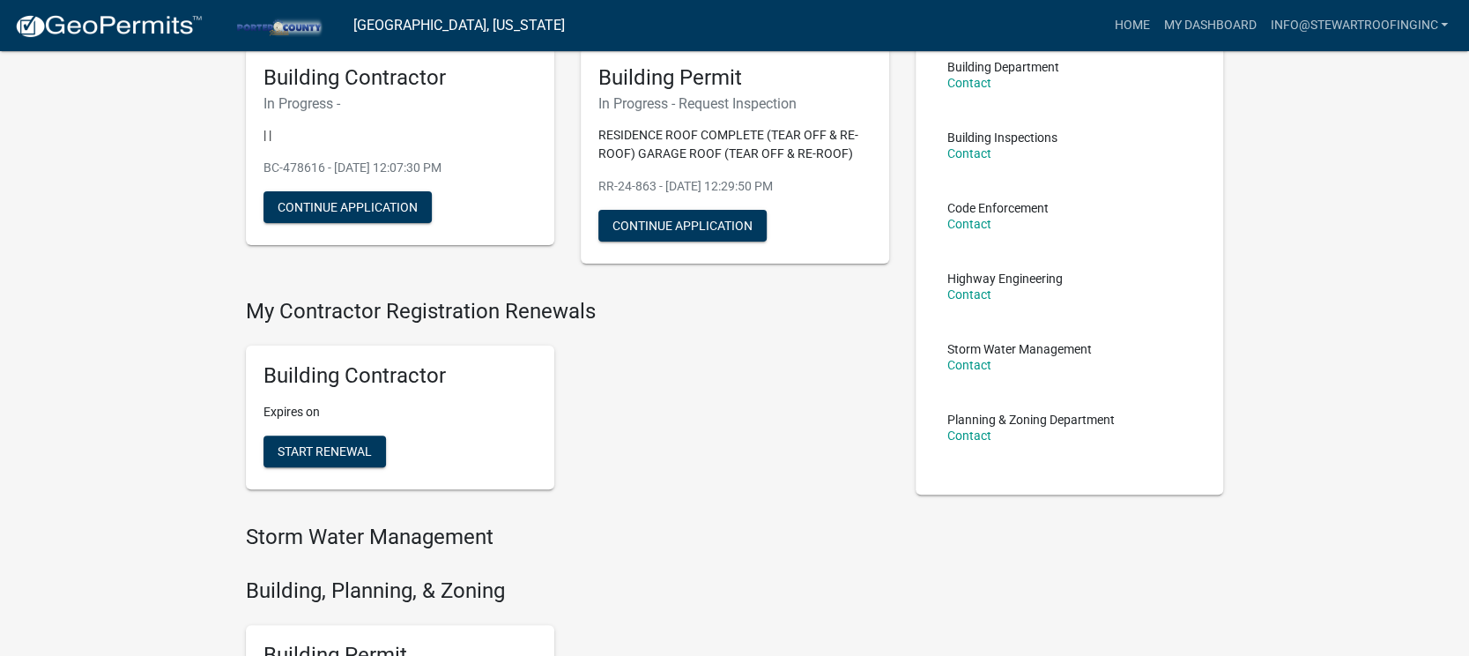
scroll to position [31, 0]
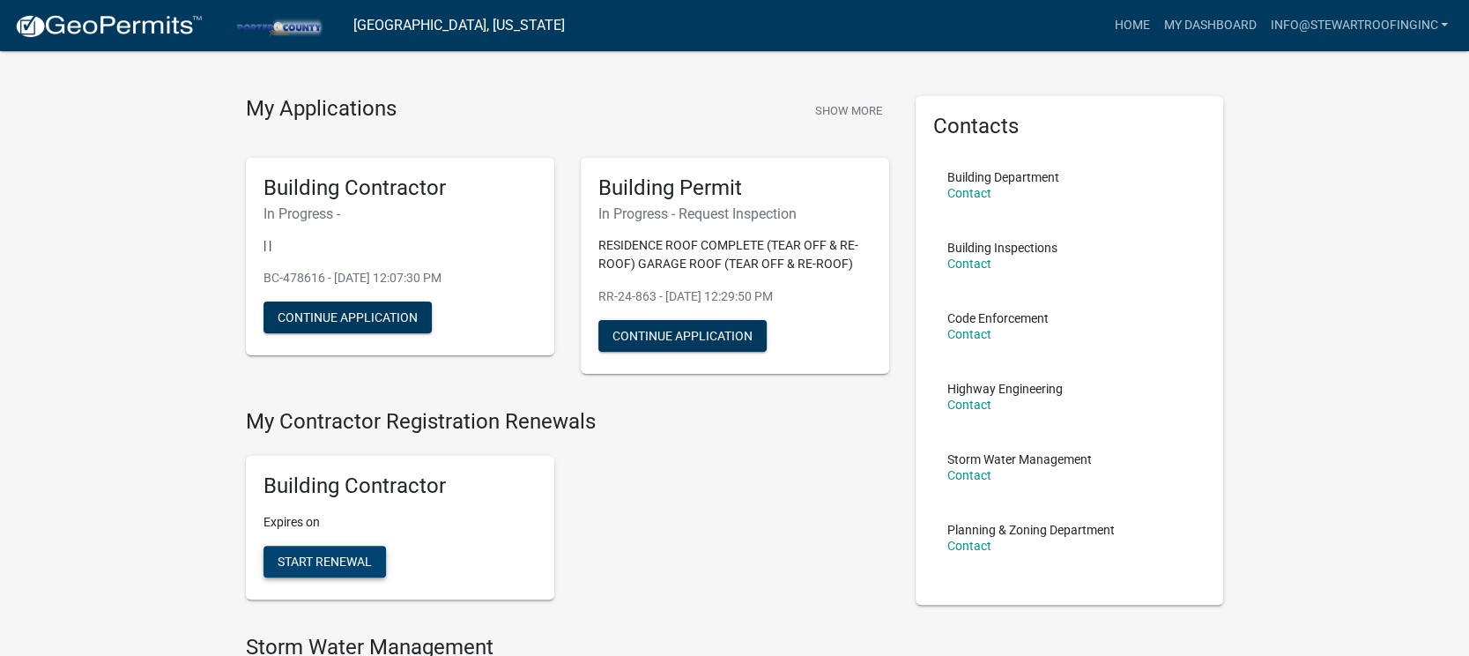
click at [361, 563] on span "Start Renewal" at bounding box center [325, 561] width 94 height 14
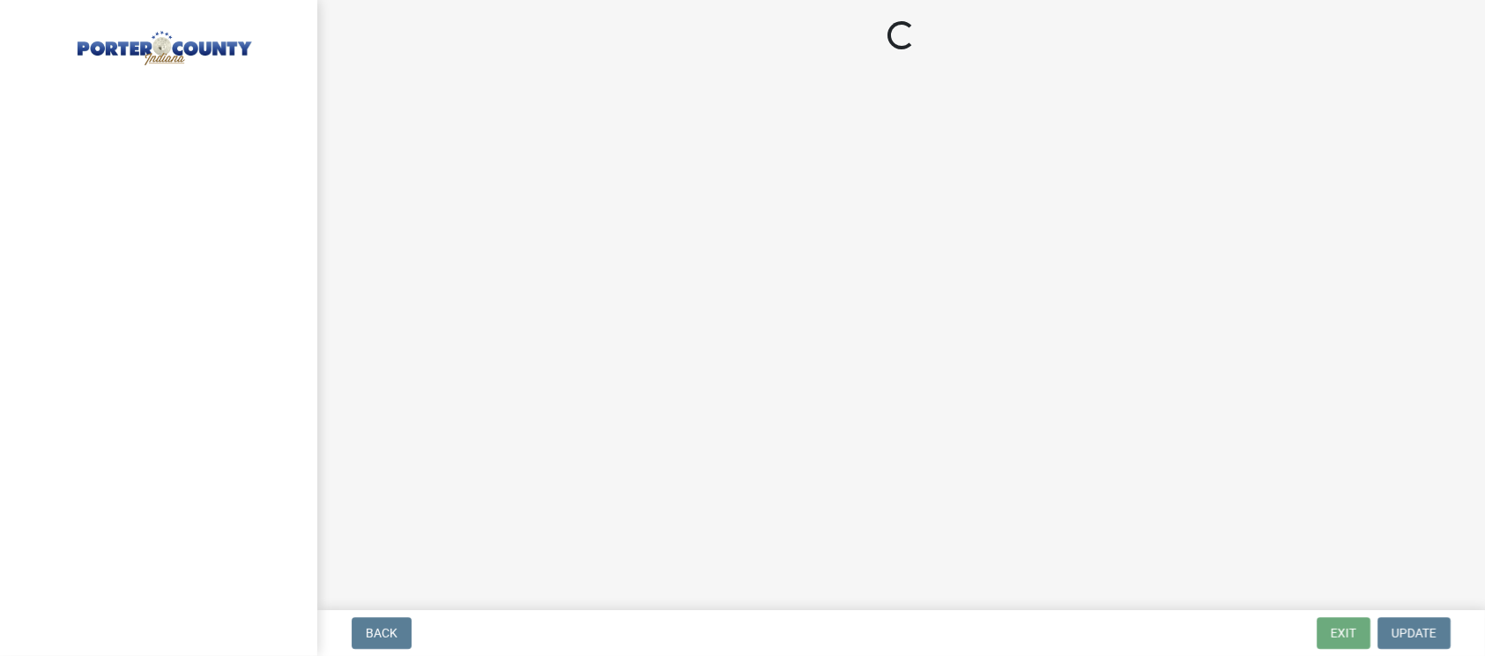
select select "IL"
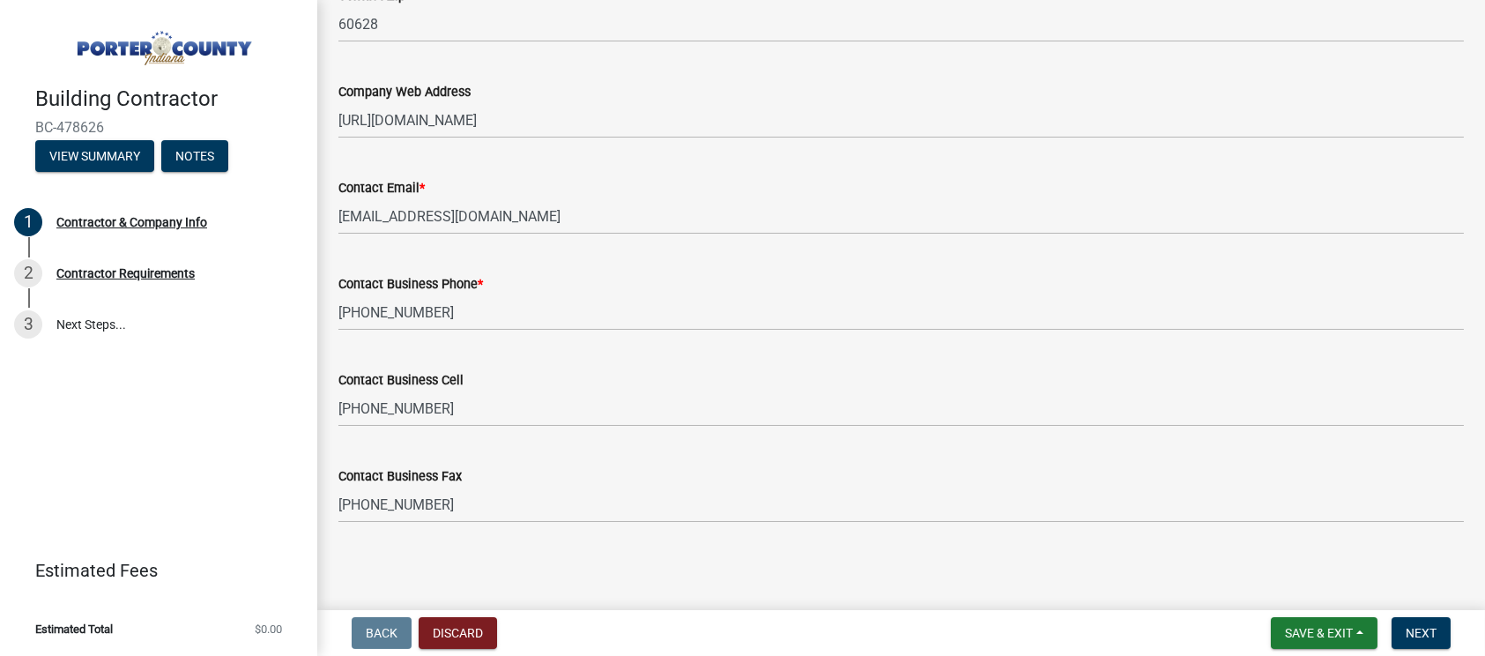
scroll to position [931, 0]
click at [1406, 634] on span "Next" at bounding box center [1421, 633] width 31 height 14
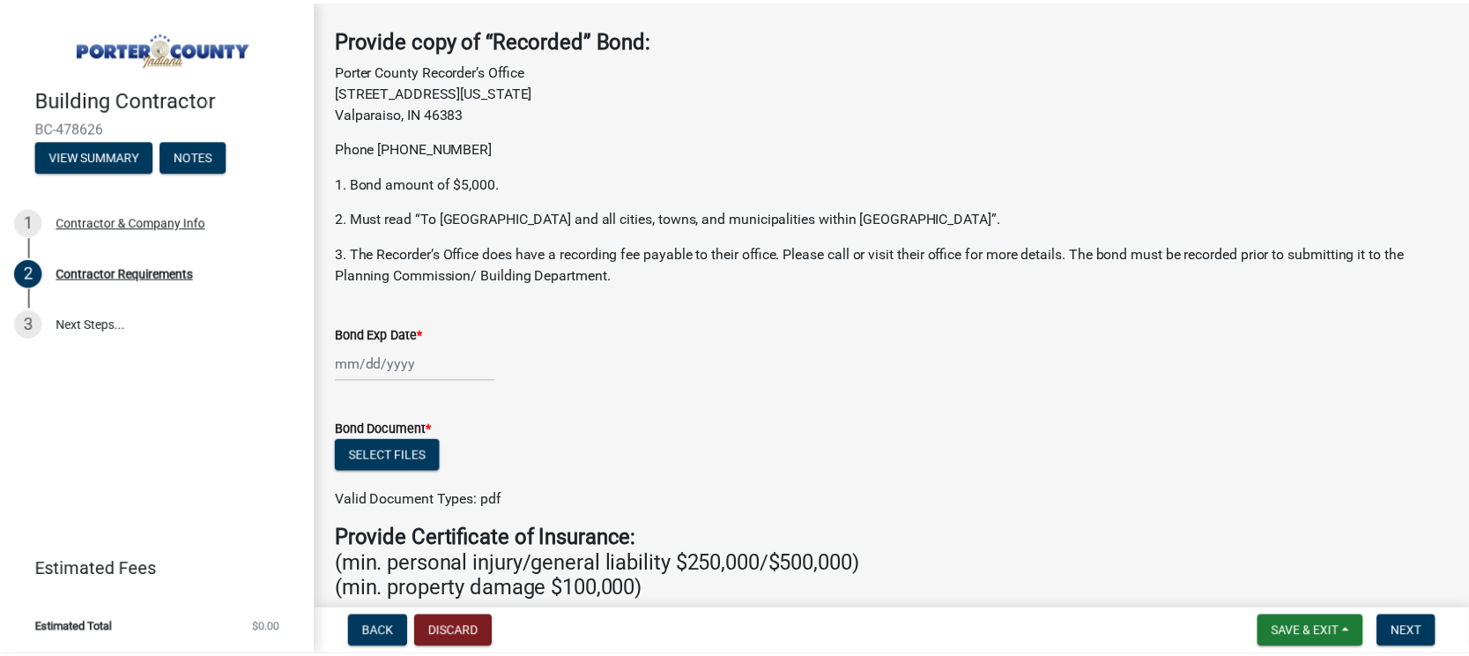
scroll to position [0, 0]
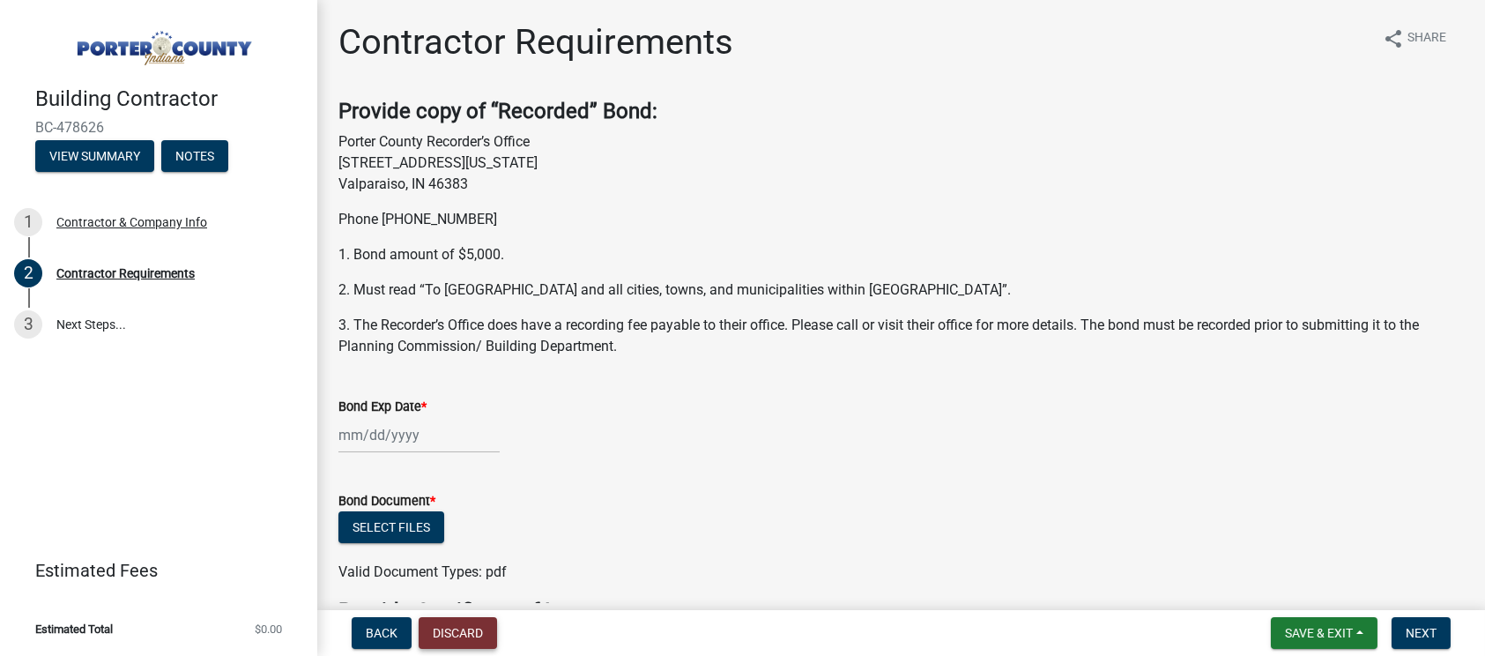
click at [471, 635] on button "Discard" at bounding box center [458, 633] width 78 height 32
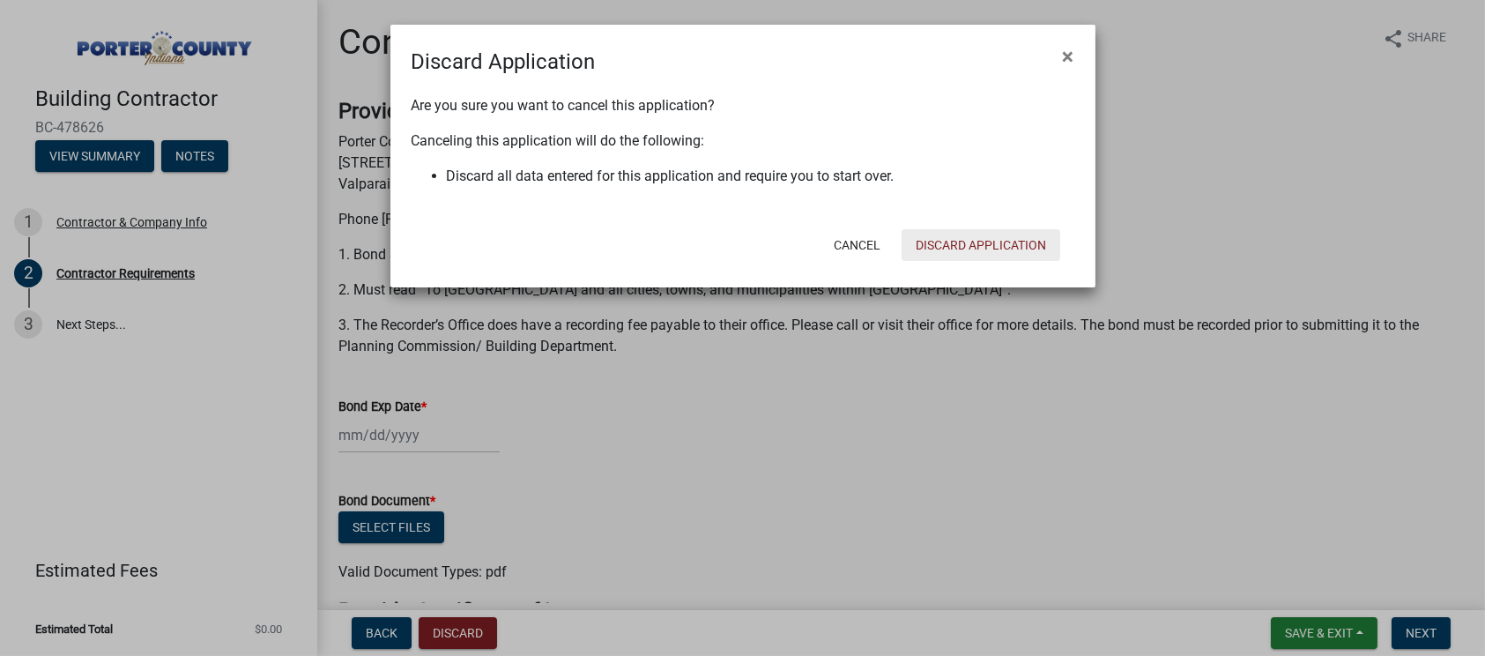
click at [967, 244] on button "Discard Application" at bounding box center [981, 245] width 159 height 32
